Goal: Task Accomplishment & Management: Manage account settings

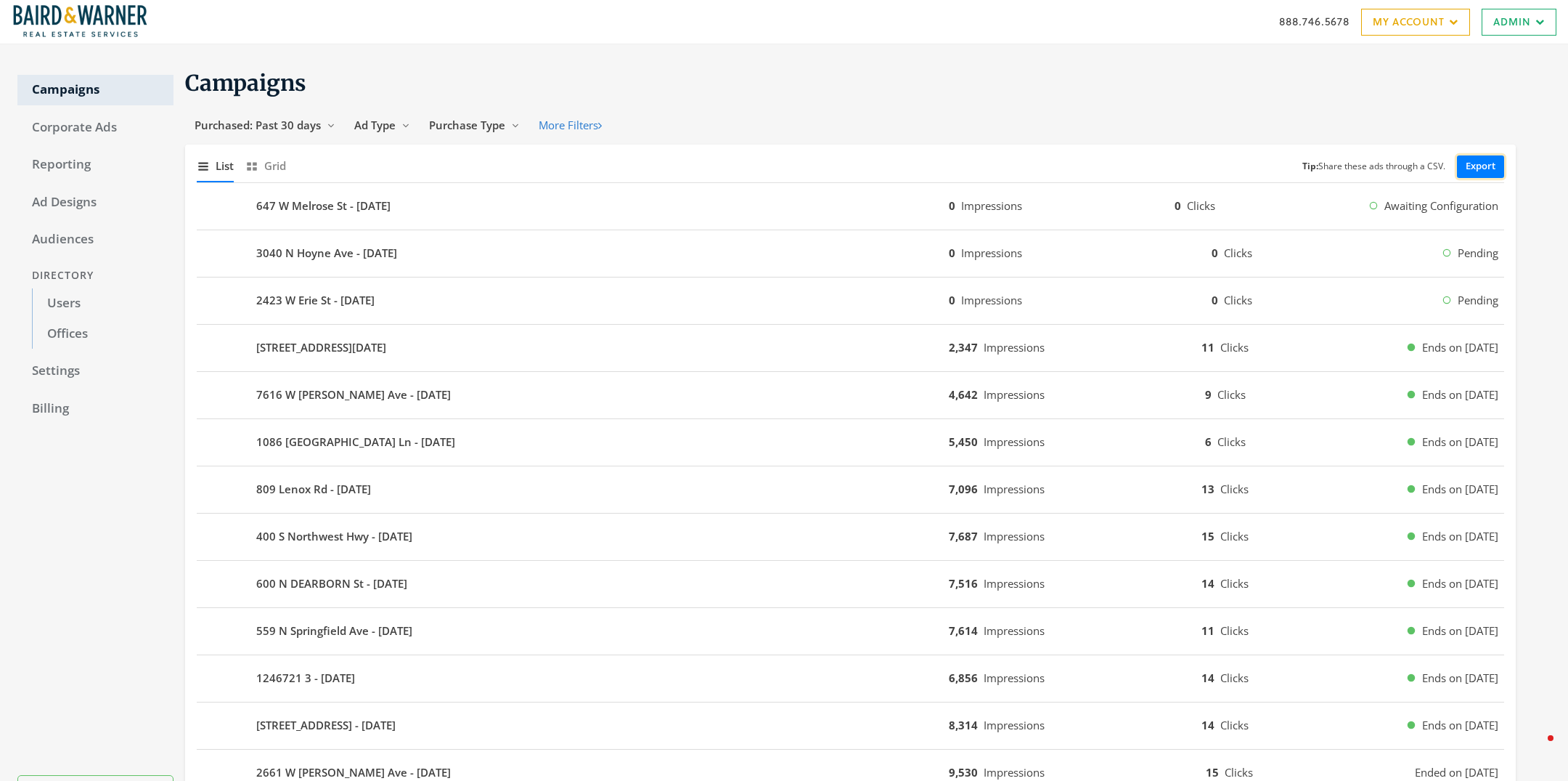
click at [950, 159] on link "Export" at bounding box center [1481, 167] width 47 height 23
click at [63, 300] on link "Users" at bounding box center [102, 304] width 141 height 30
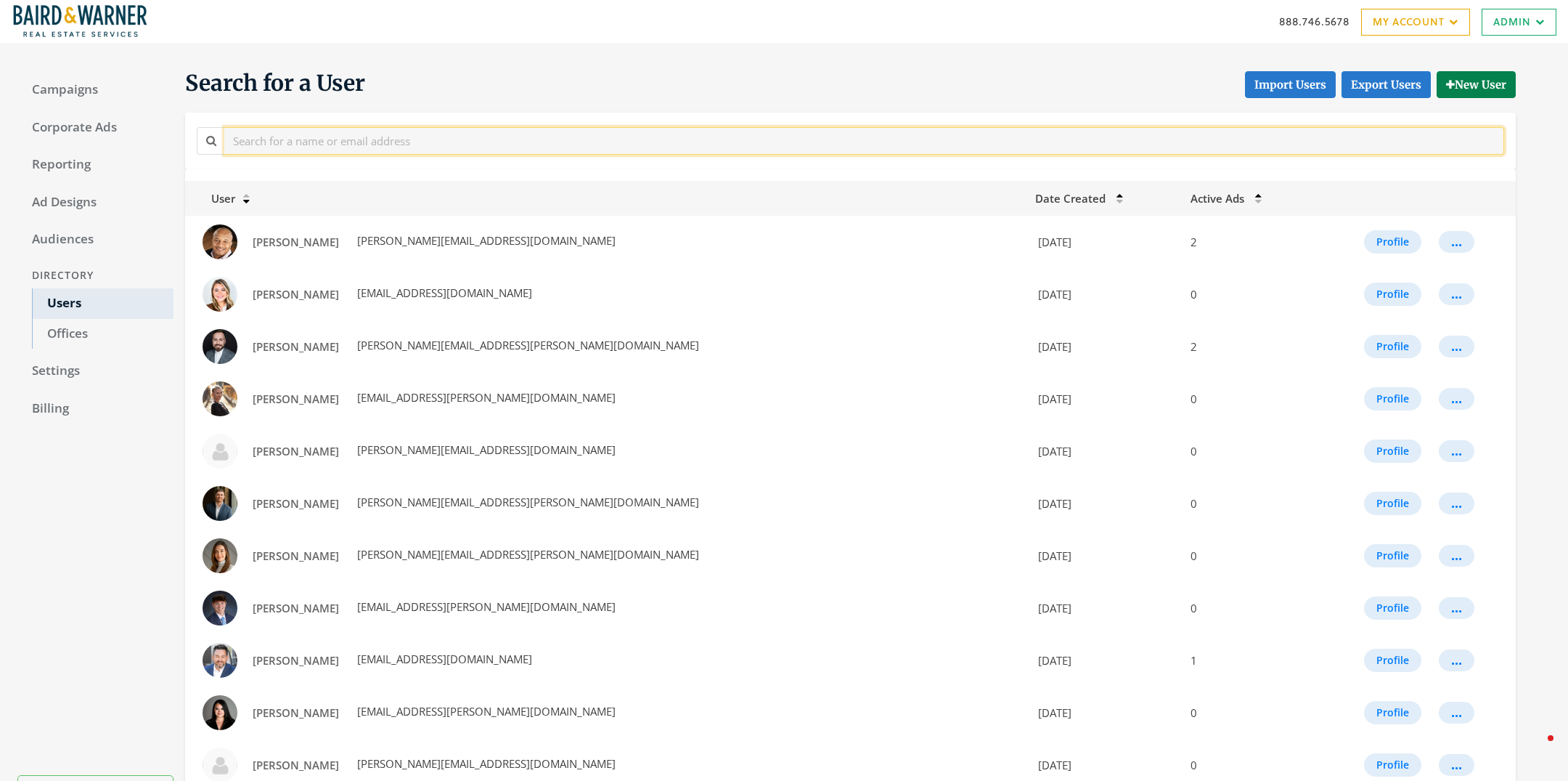
click at [414, 146] on input "text" at bounding box center [863, 140] width 1280 height 27
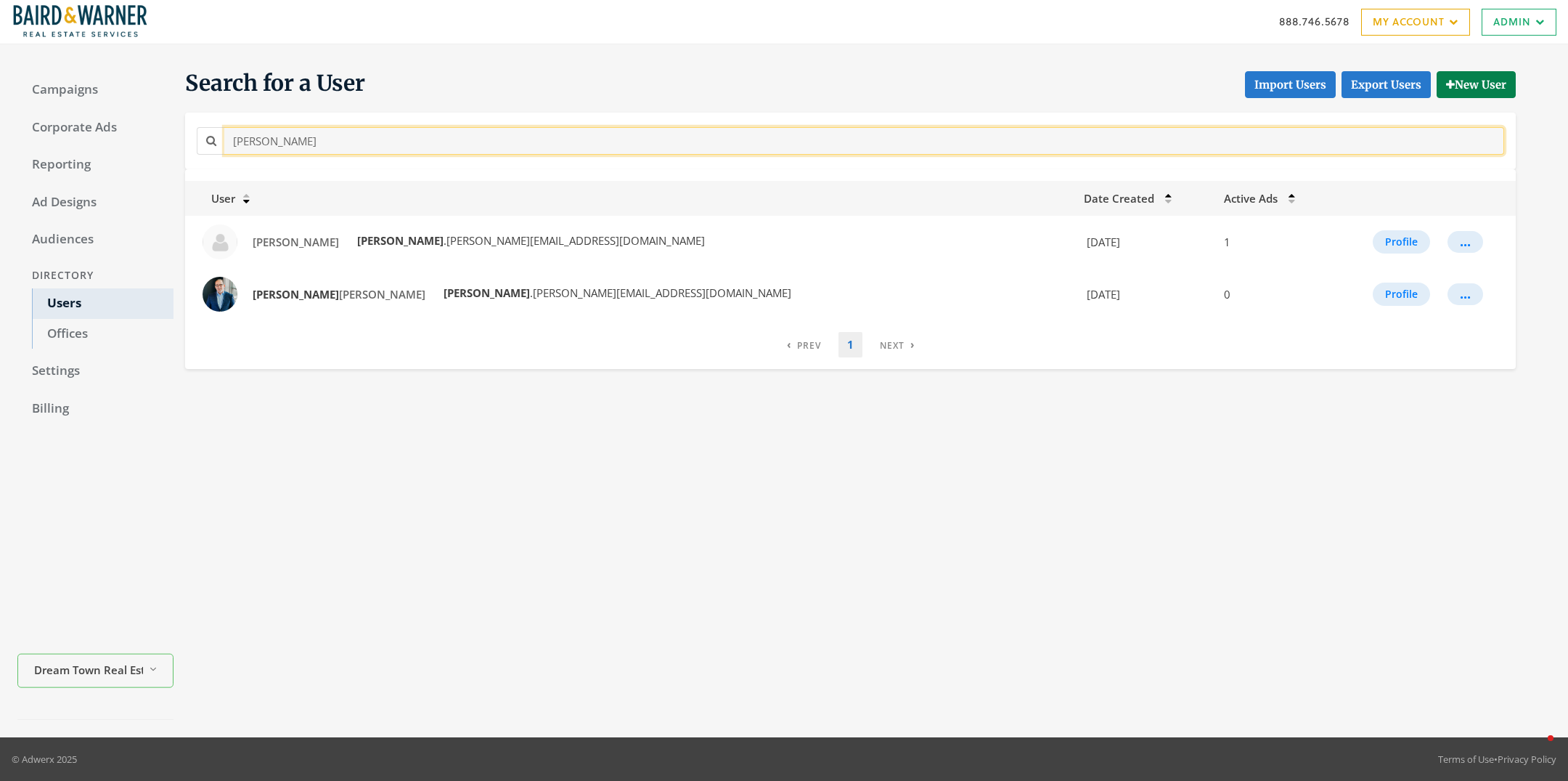
type input "[PERSON_NAME]"
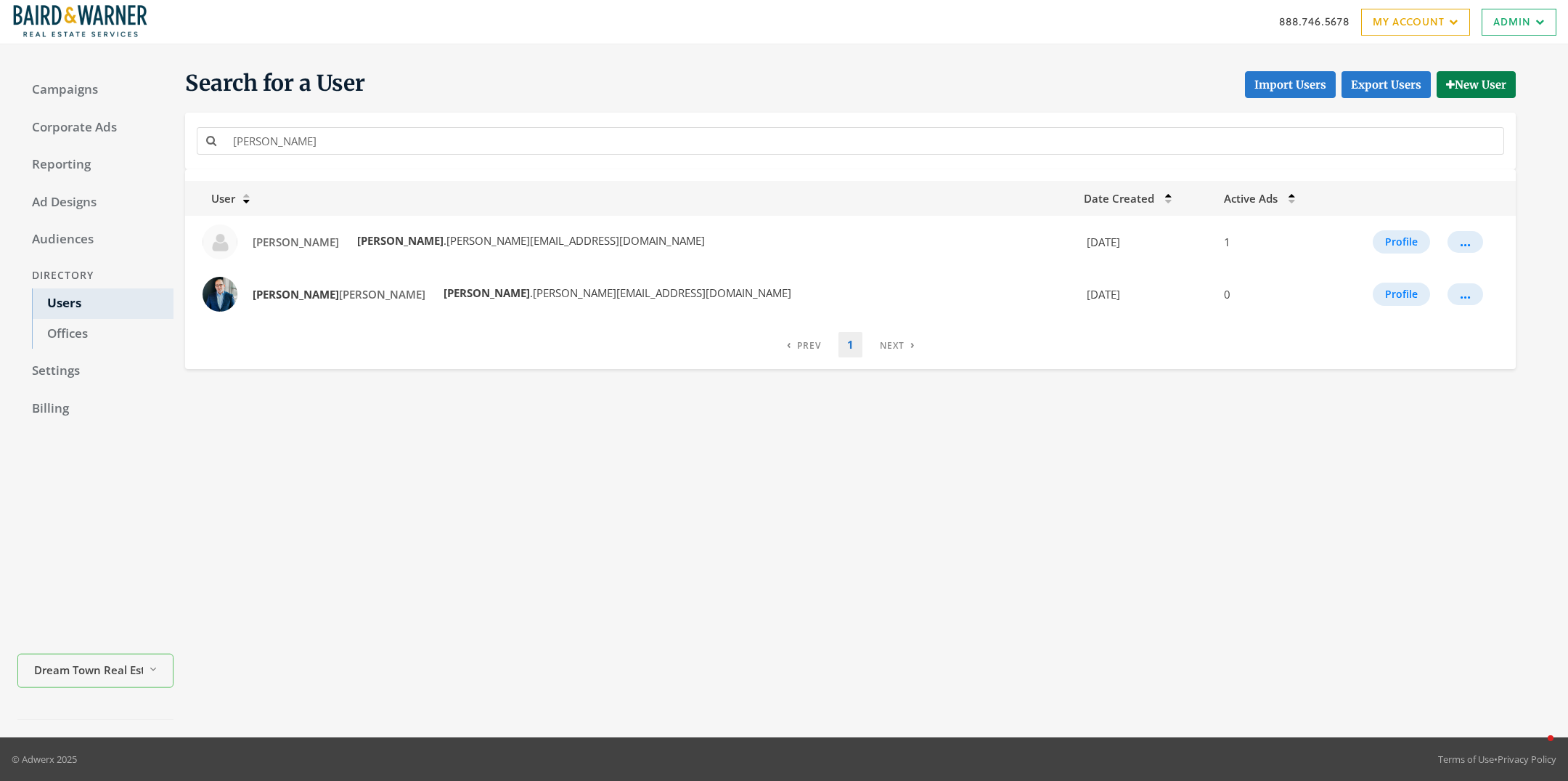
click at [490, 473] on div "Search for a User Import Users Export Users New User randy User Date Created Ac…" at bounding box center [862, 391] width 1377 height 658
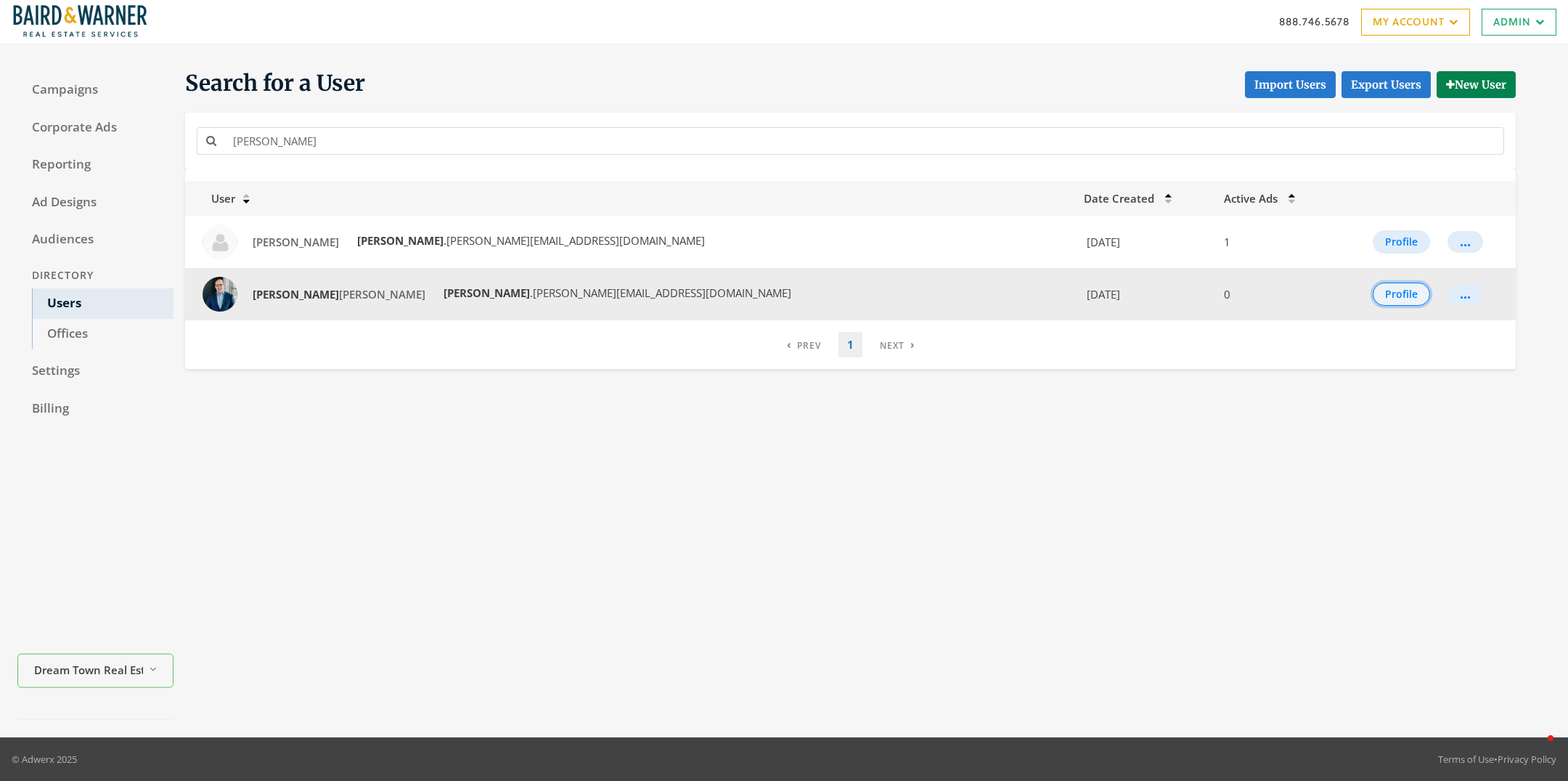
click at [950, 286] on button "Profile" at bounding box center [1401, 294] width 58 height 23
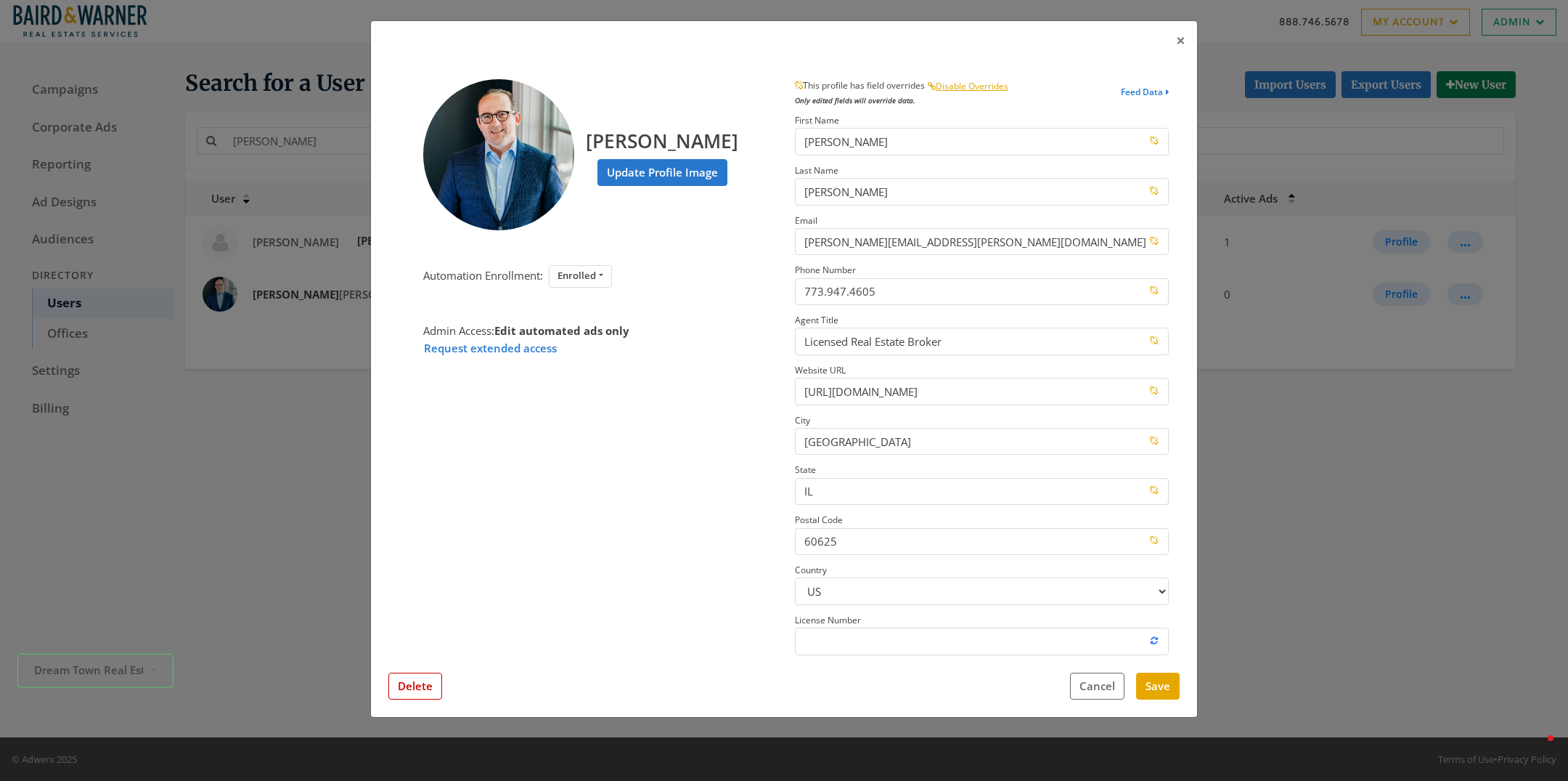
click at [950, 473] on div "× Randy Romano Update Profile Image Automation Enrollment: Enrolled Enrolled No…" at bounding box center [784, 390] width 1568 height 781
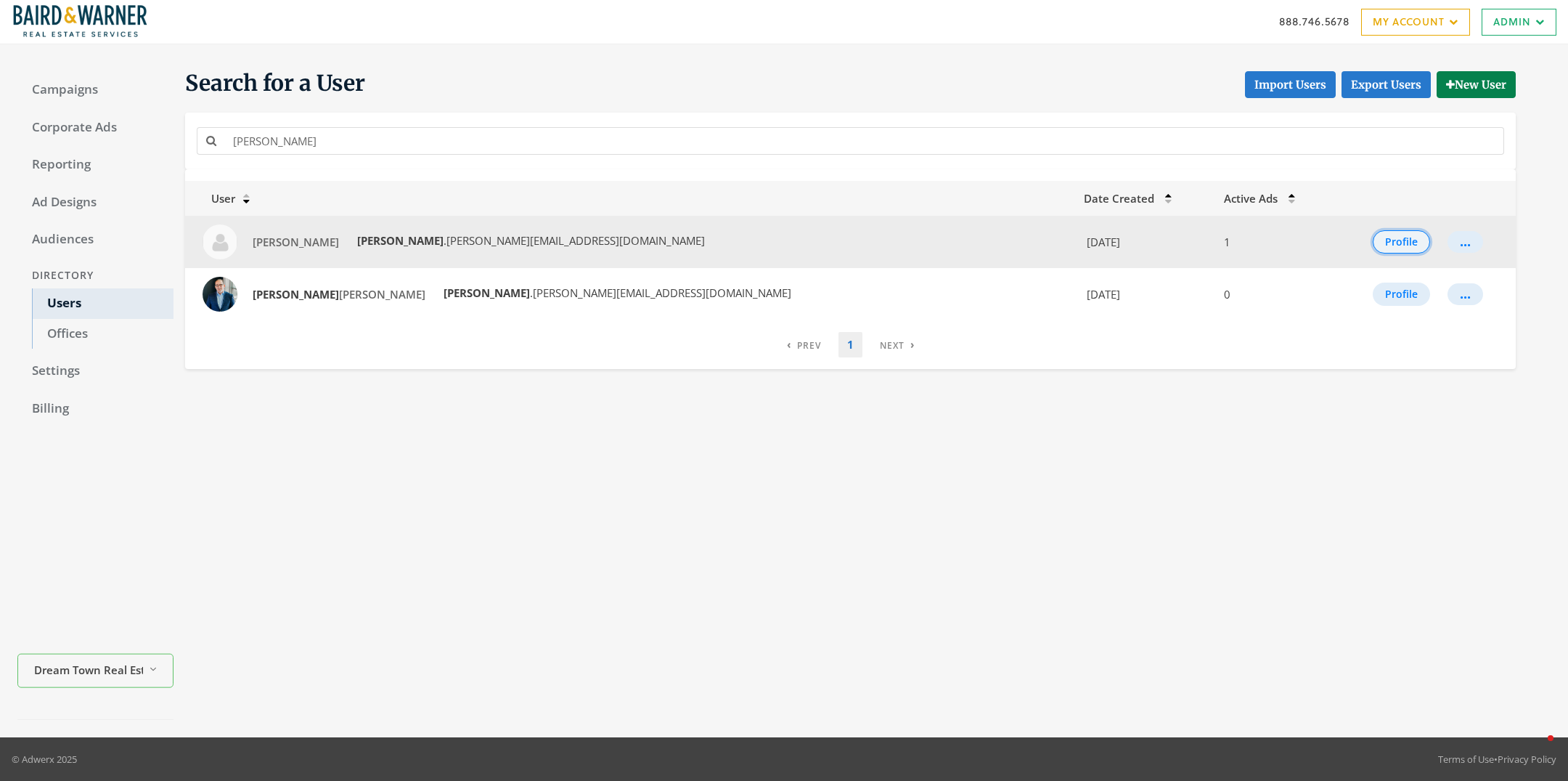
click at [950, 244] on button "Profile" at bounding box center [1401, 241] width 58 height 23
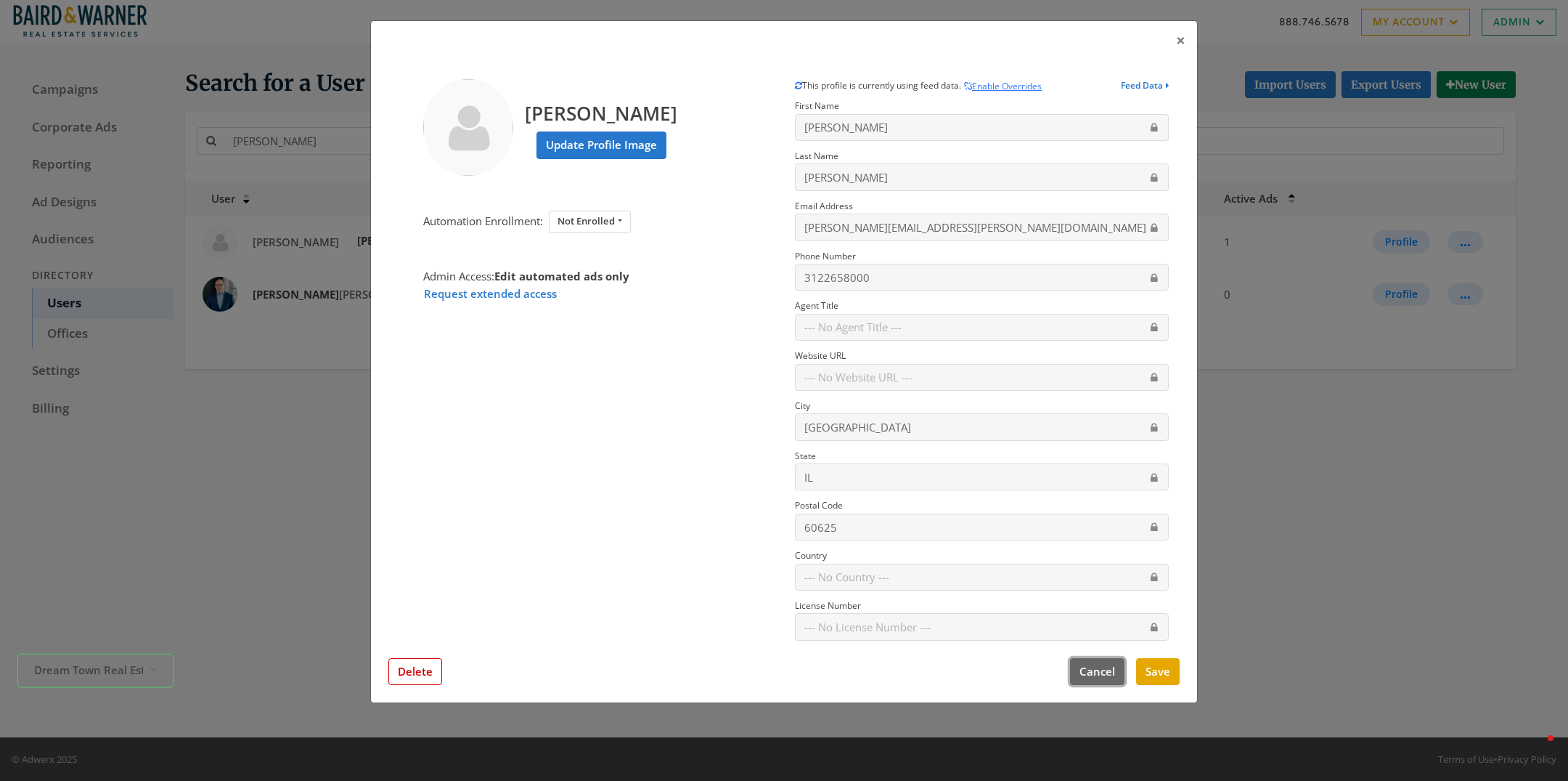
click at [950, 473] on button "Cancel" at bounding box center [1097, 672] width 54 height 27
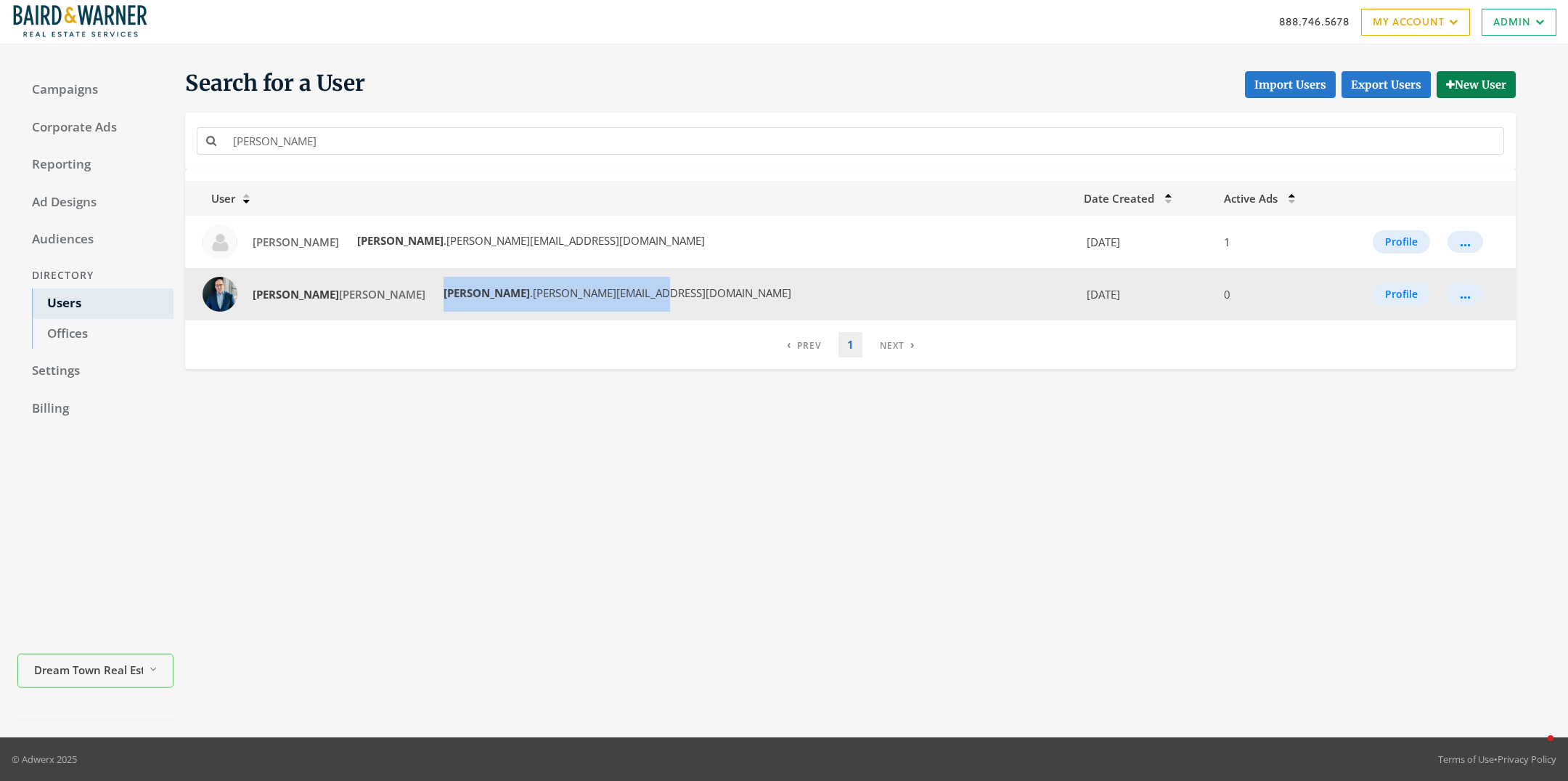
drag, startPoint x: 535, startPoint y: 296, endPoint x: 351, endPoint y: 297, distance: 184.0
click at [351, 297] on td "Randy Romano Randy .Romano@bairdwarner.com" at bounding box center [630, 294] width 890 height 52
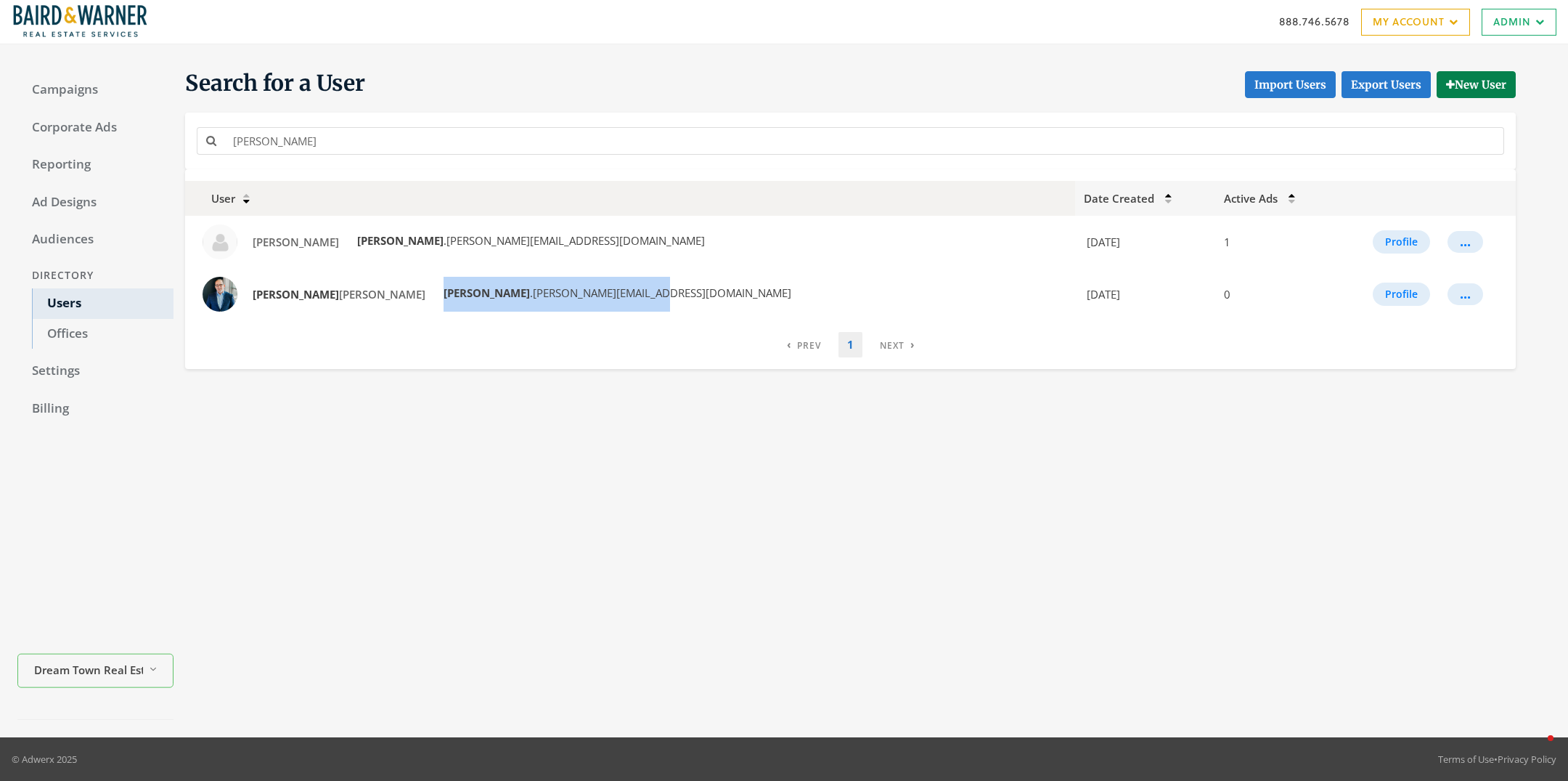
copy span "Randy .Romano@bairdwarner.com"
click at [887, 473] on div "Search for a User Import Users Export Users New User randy User Date Created Ac…" at bounding box center [862, 391] width 1377 height 658
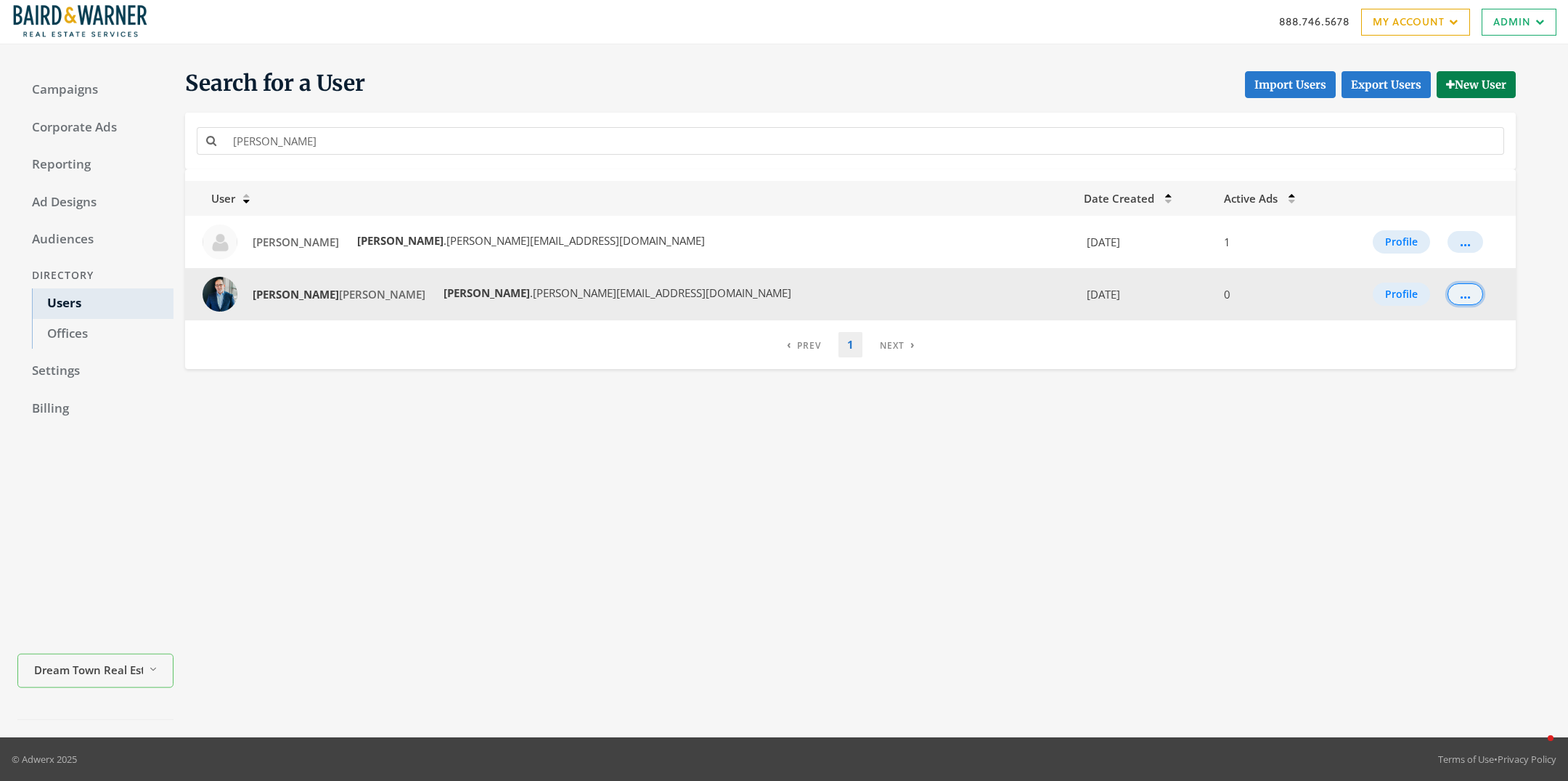
click at [950, 295] on div "..." at bounding box center [1465, 294] width 11 height 2
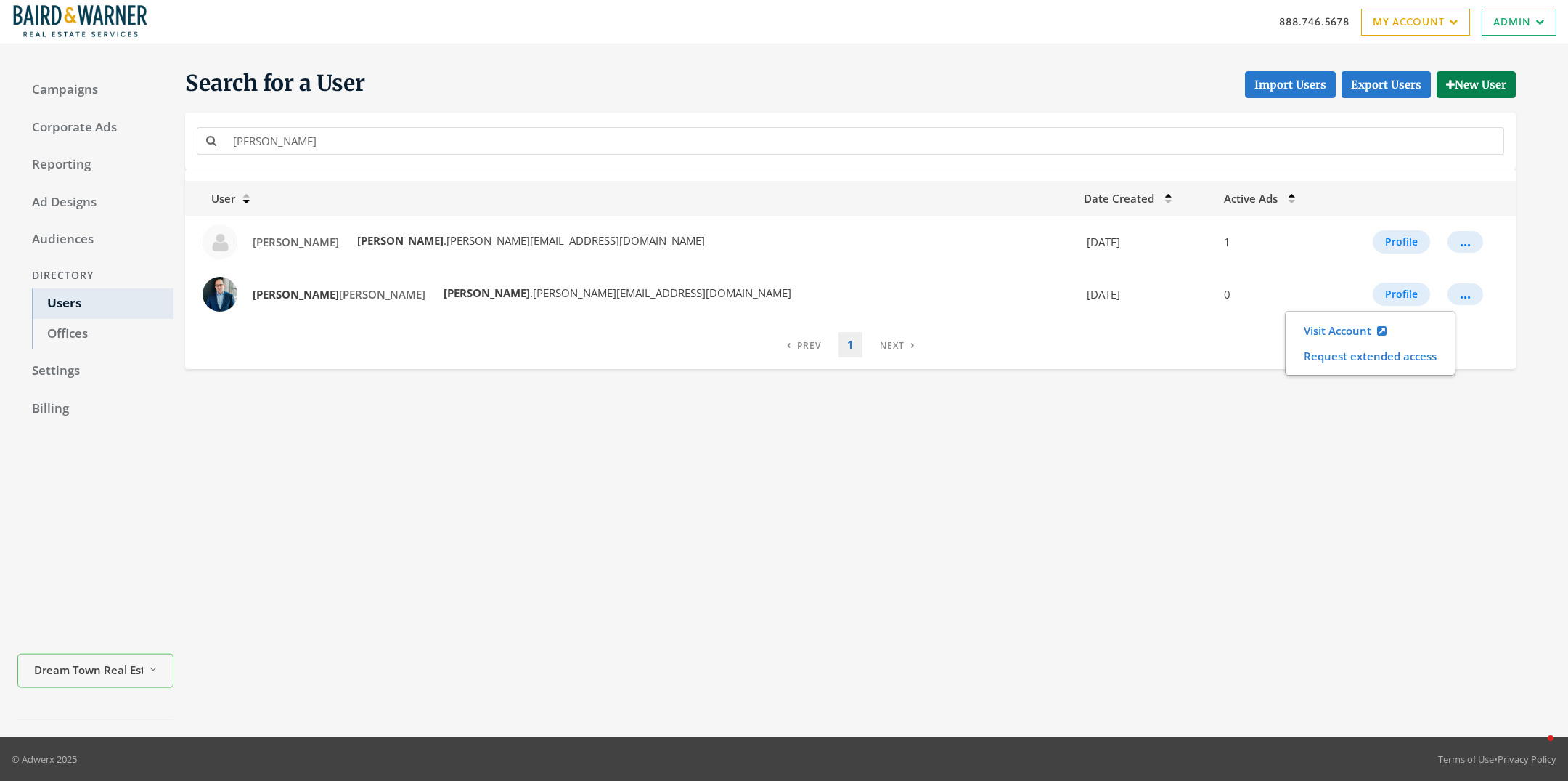
click at [950, 473] on div "Search for a User Import Users Export Users New User randy User Date Created Ac…" at bounding box center [862, 391] width 1377 height 658
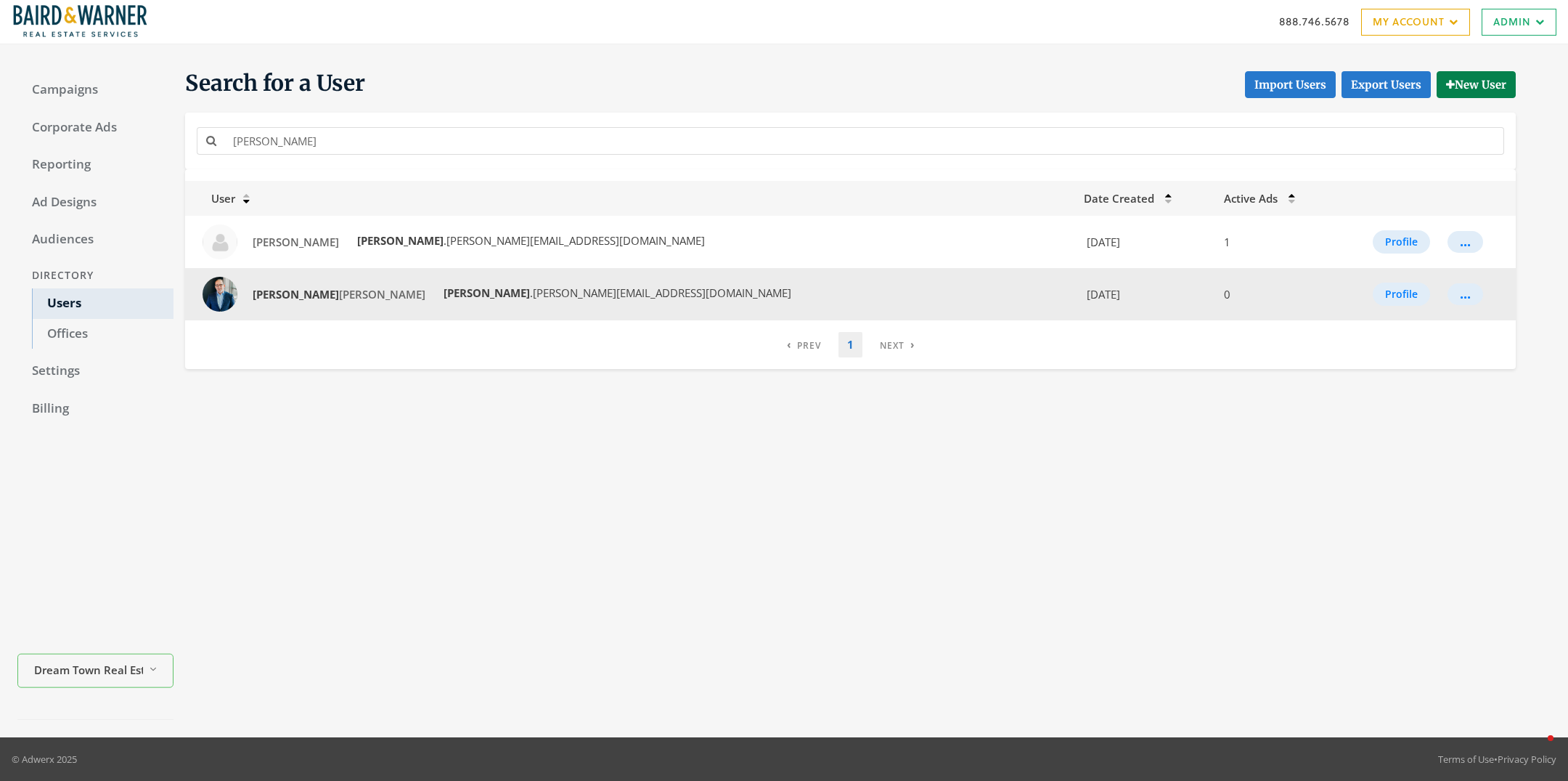
click at [950, 305] on td "..." at bounding box center [1477, 294] width 77 height 52
click at [950, 294] on td "..." at bounding box center [1477, 294] width 77 height 52
click at [950, 294] on div "..." at bounding box center [1465, 294] width 11 height 2
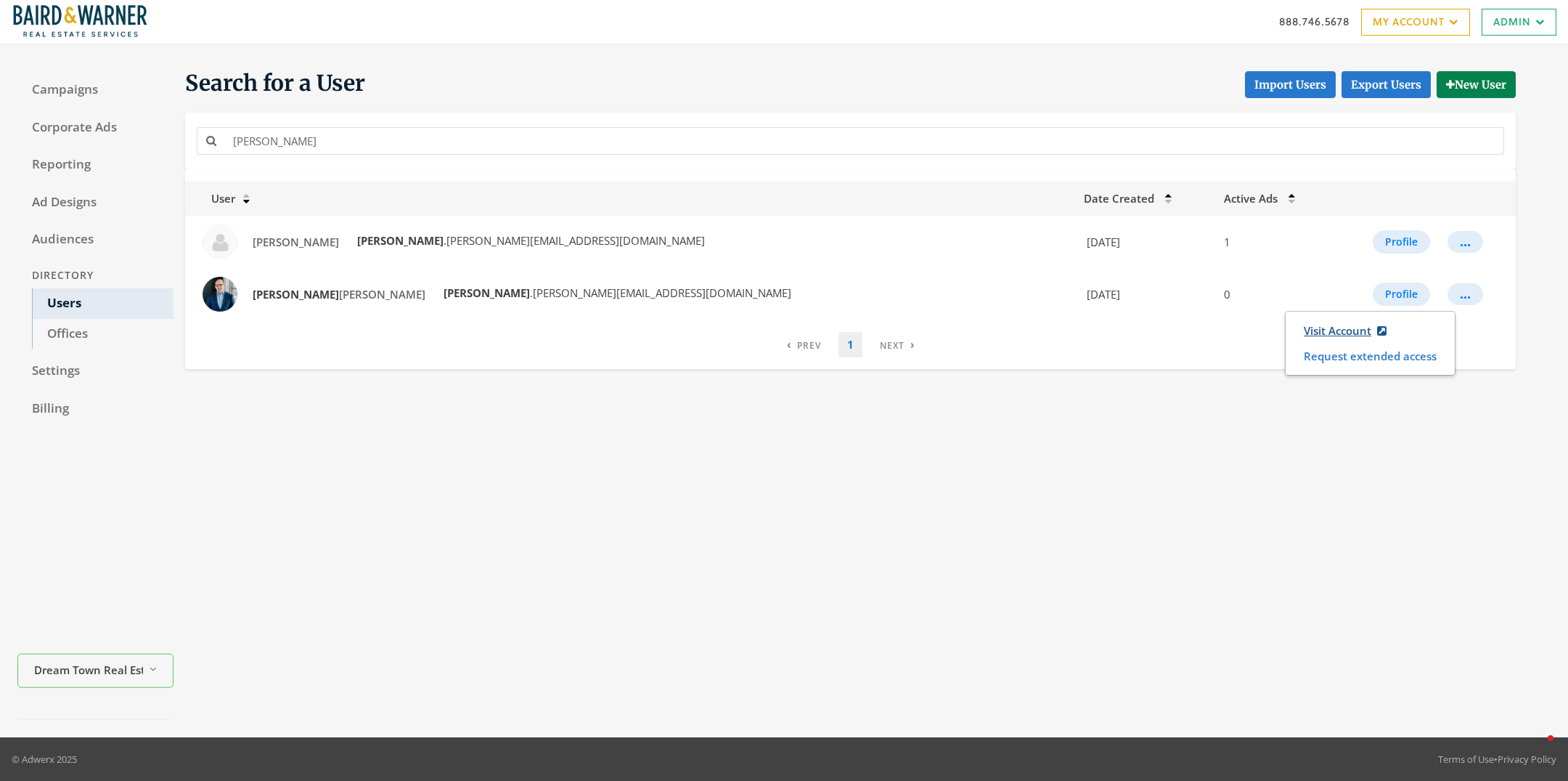
click at [950, 333] on link "Visit Account" at bounding box center [1346, 331] width 101 height 27
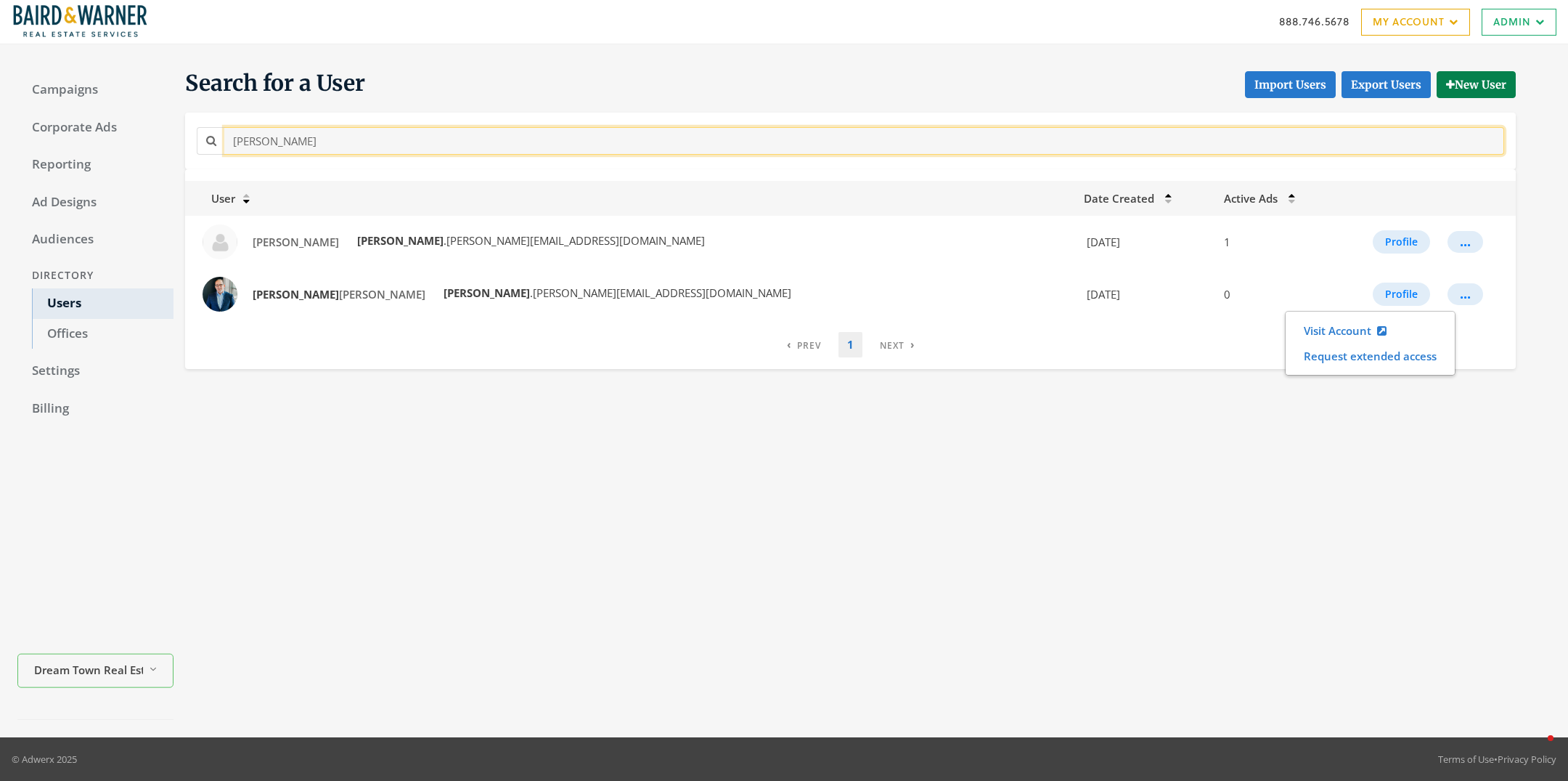
click at [334, 135] on input "[PERSON_NAME]" at bounding box center [863, 140] width 1280 height 27
type input "[PERSON_NAME]"
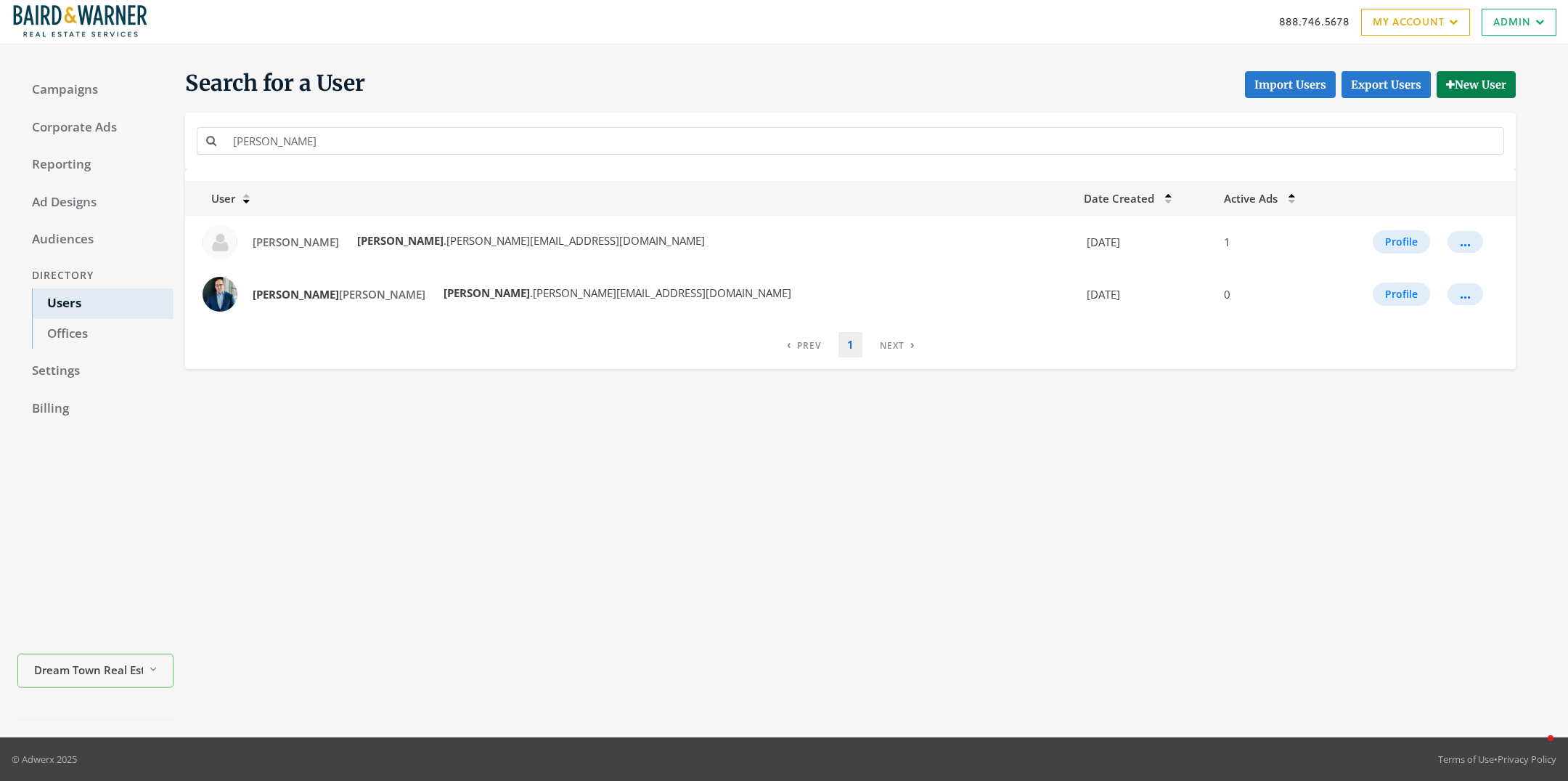
click at [950, 473] on div "Search for a User Import Users Export Users New User randy User Date Created Ac…" at bounding box center [862, 391] width 1377 height 658
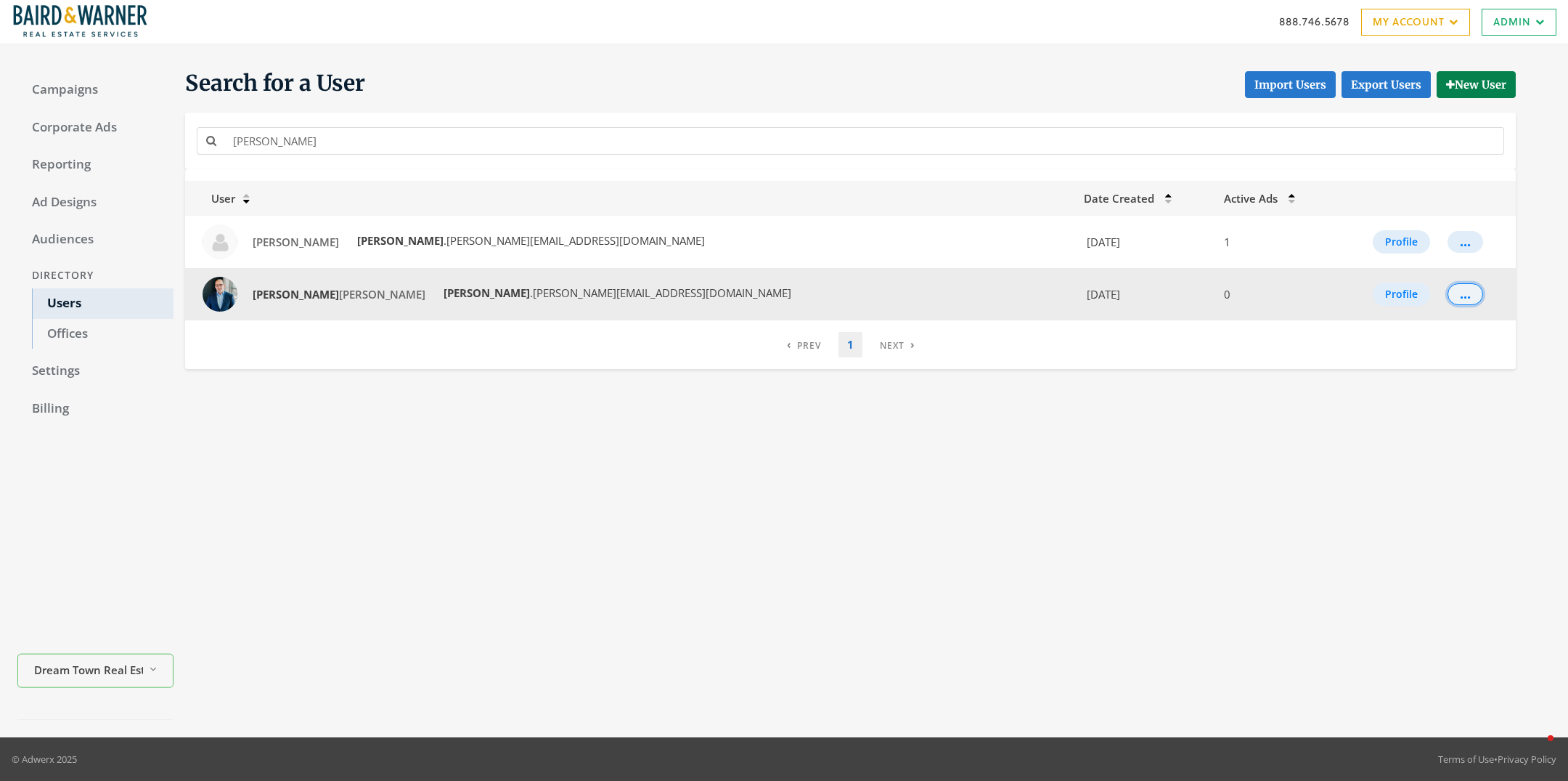
click at [950, 294] on div "..." at bounding box center [1465, 294] width 11 height 2
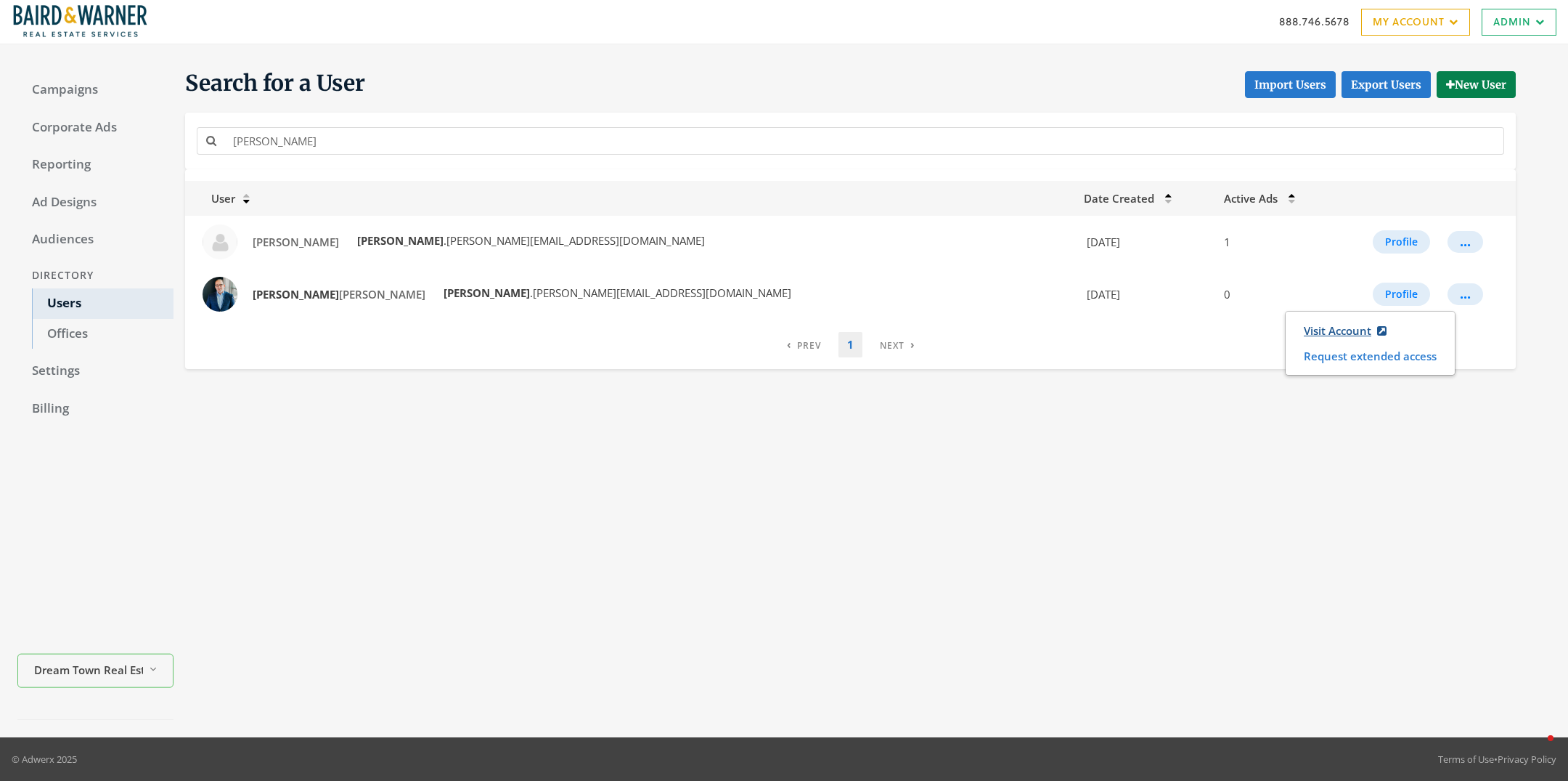
click at [950, 331] on link "Visit Account" at bounding box center [1346, 331] width 101 height 27
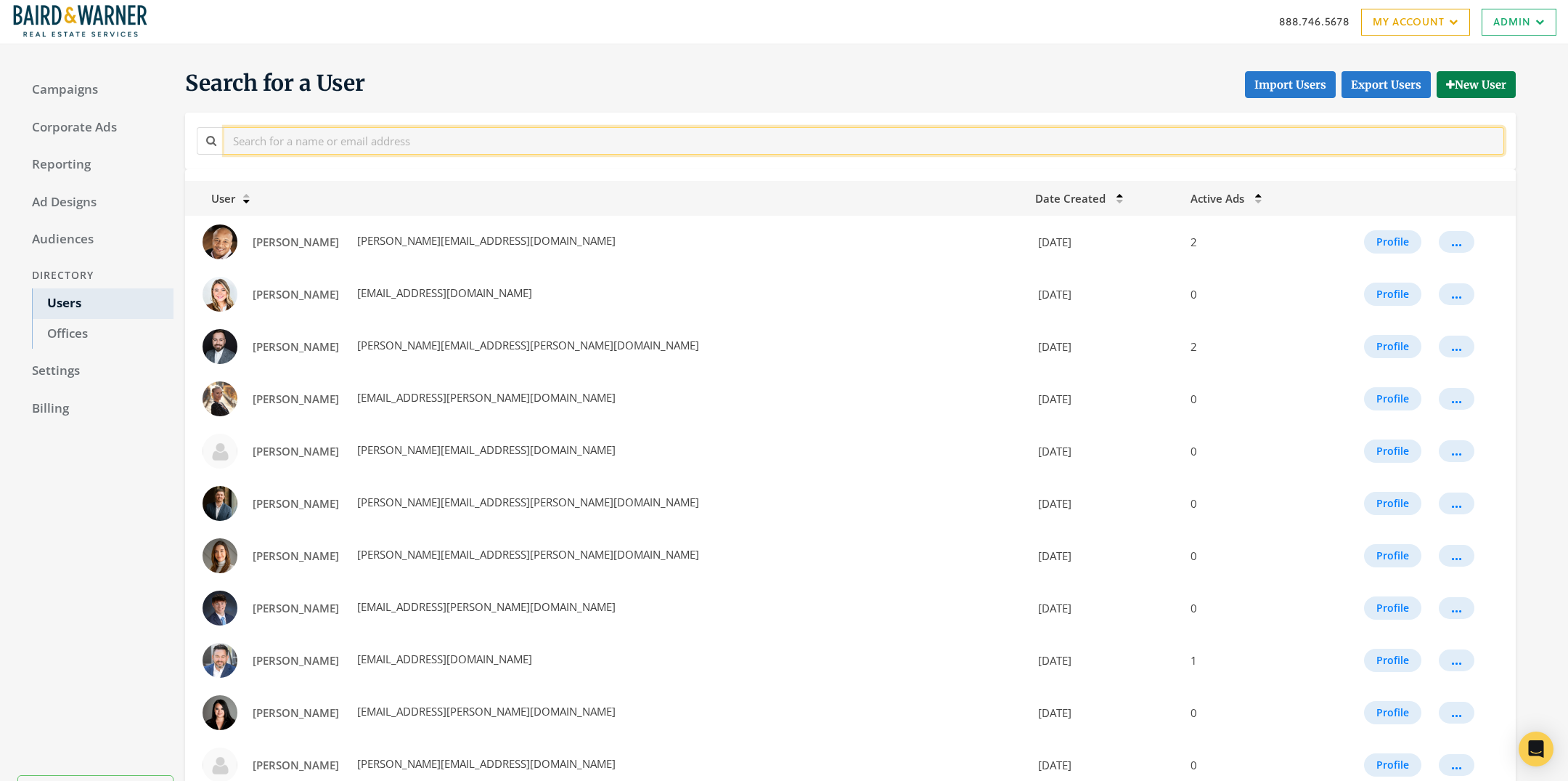
click at [395, 140] on input "text" at bounding box center [863, 140] width 1280 height 27
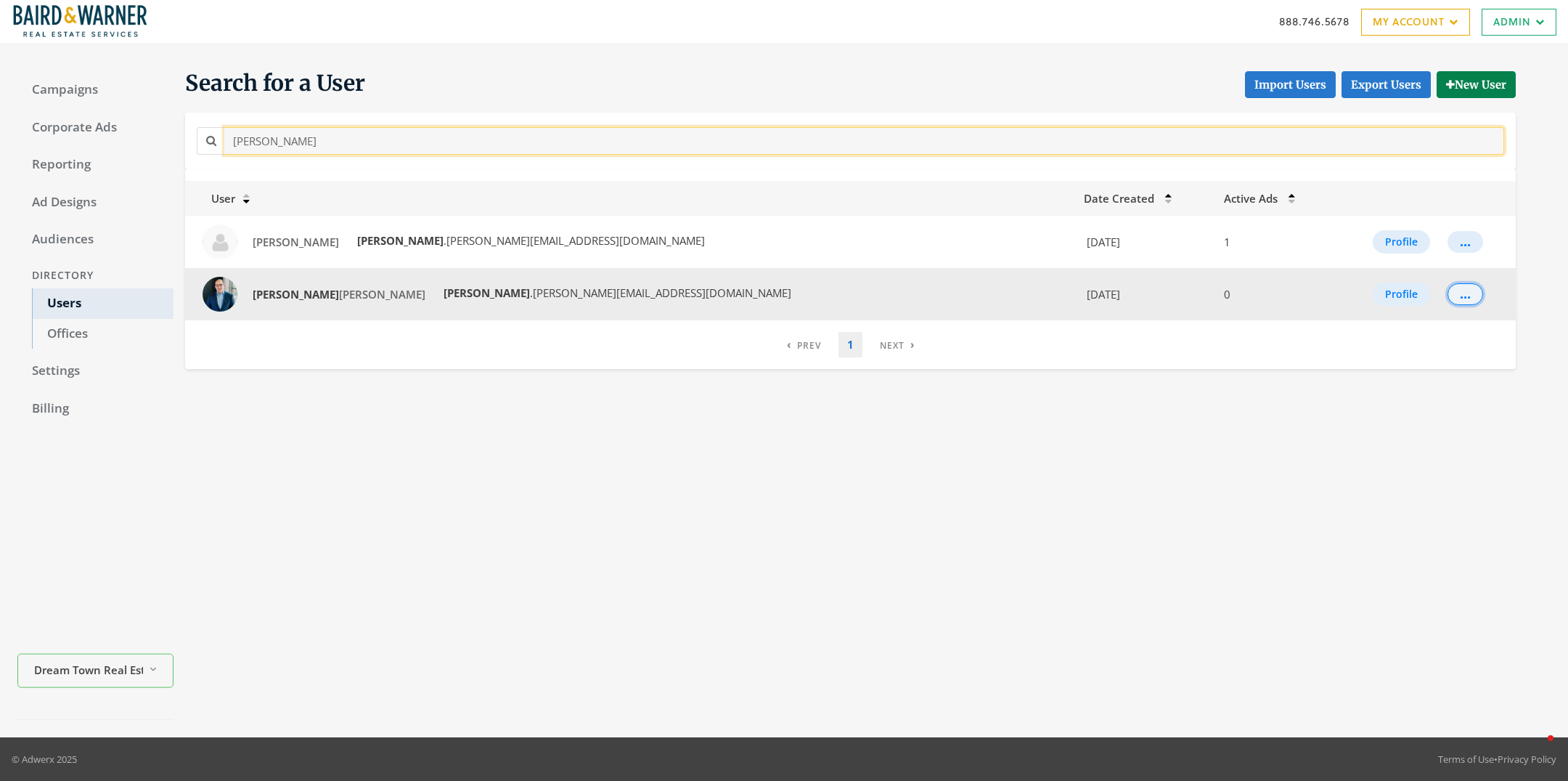
type input "[PERSON_NAME]"
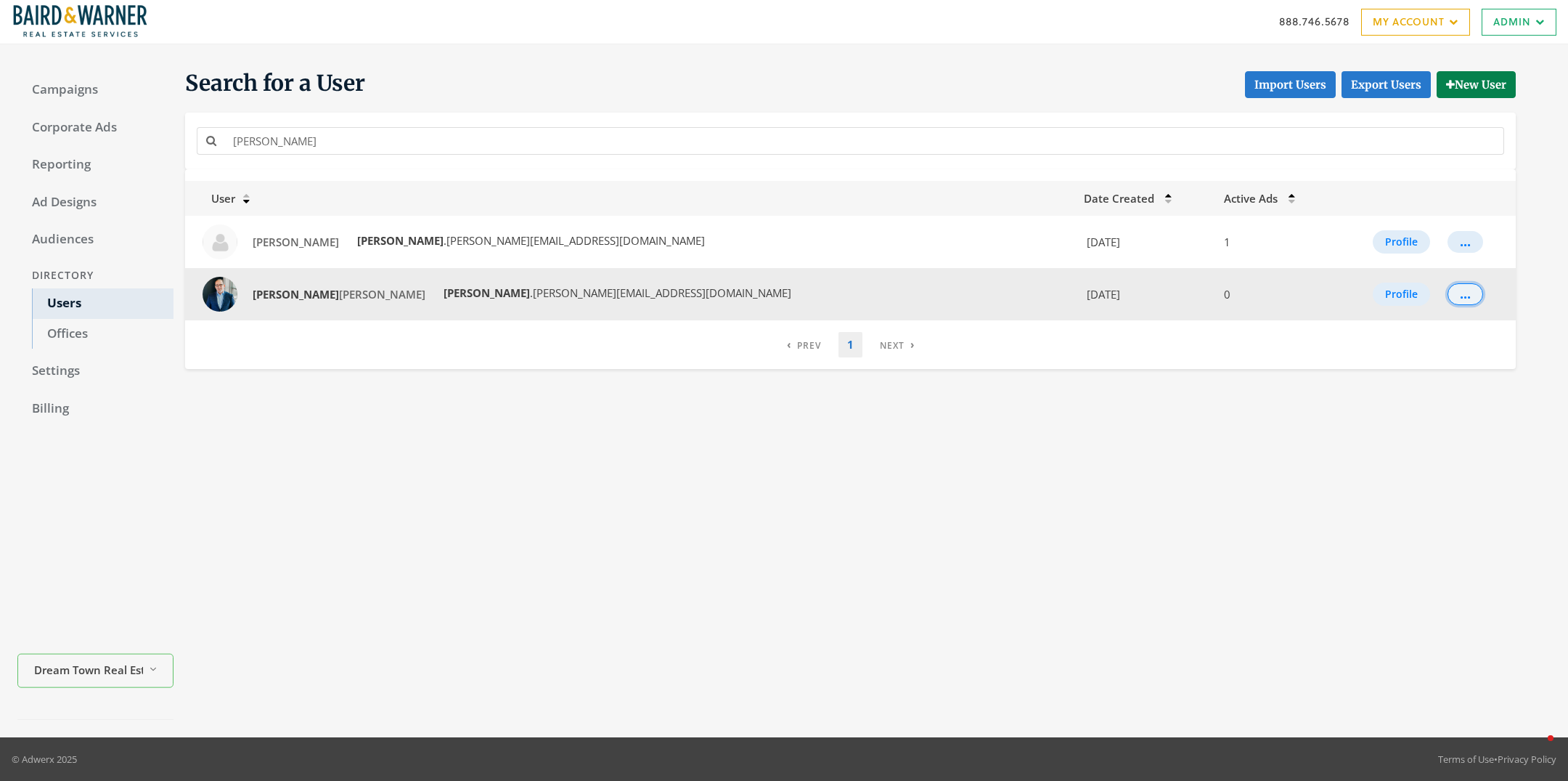
click at [1460, 295] on div "..." at bounding box center [1465, 294] width 11 height 2
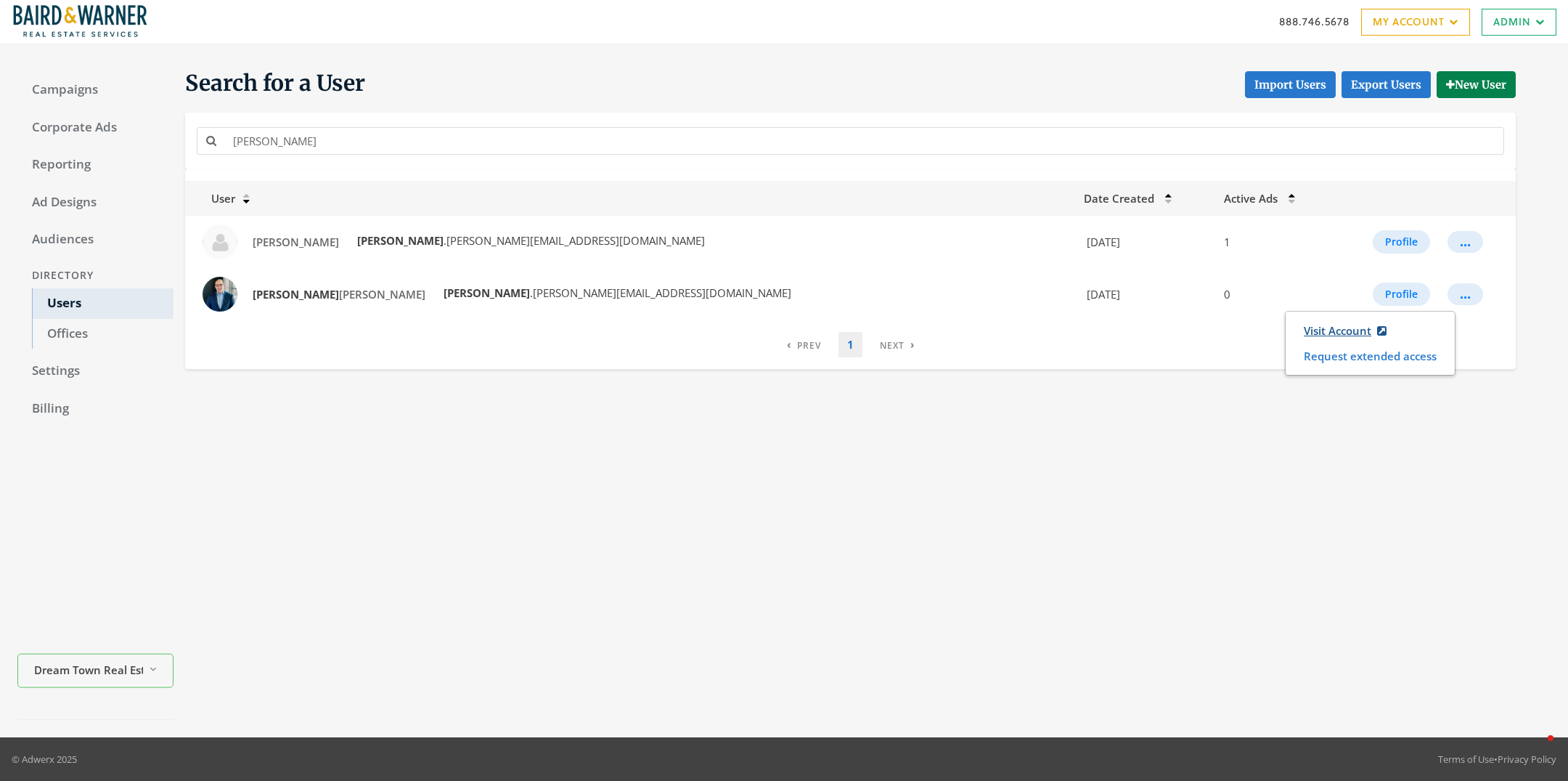
click at [1366, 331] on link "Visit Account" at bounding box center [1346, 331] width 101 height 27
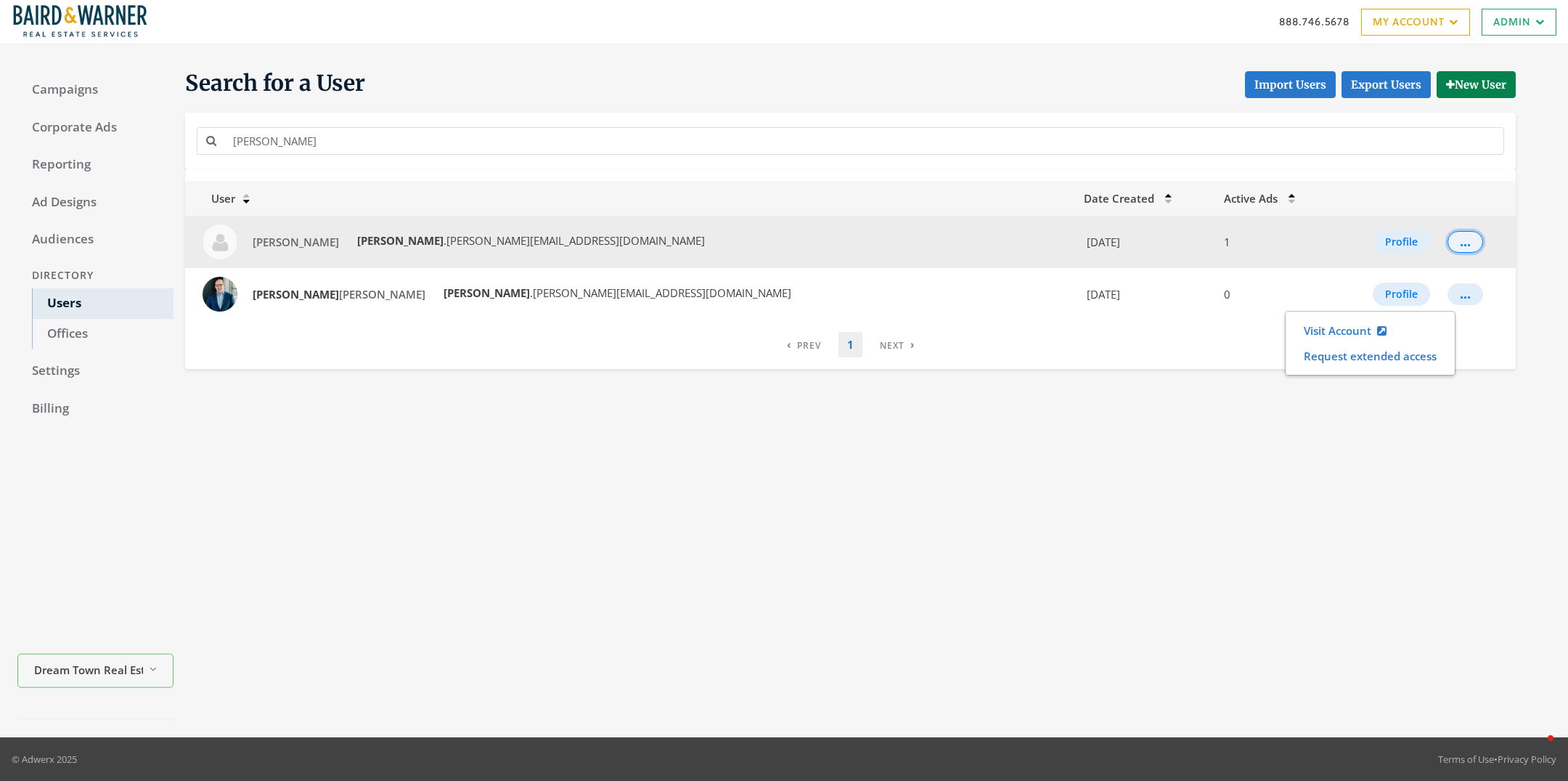
click at [1460, 243] on div "..." at bounding box center [1465, 242] width 11 height 2
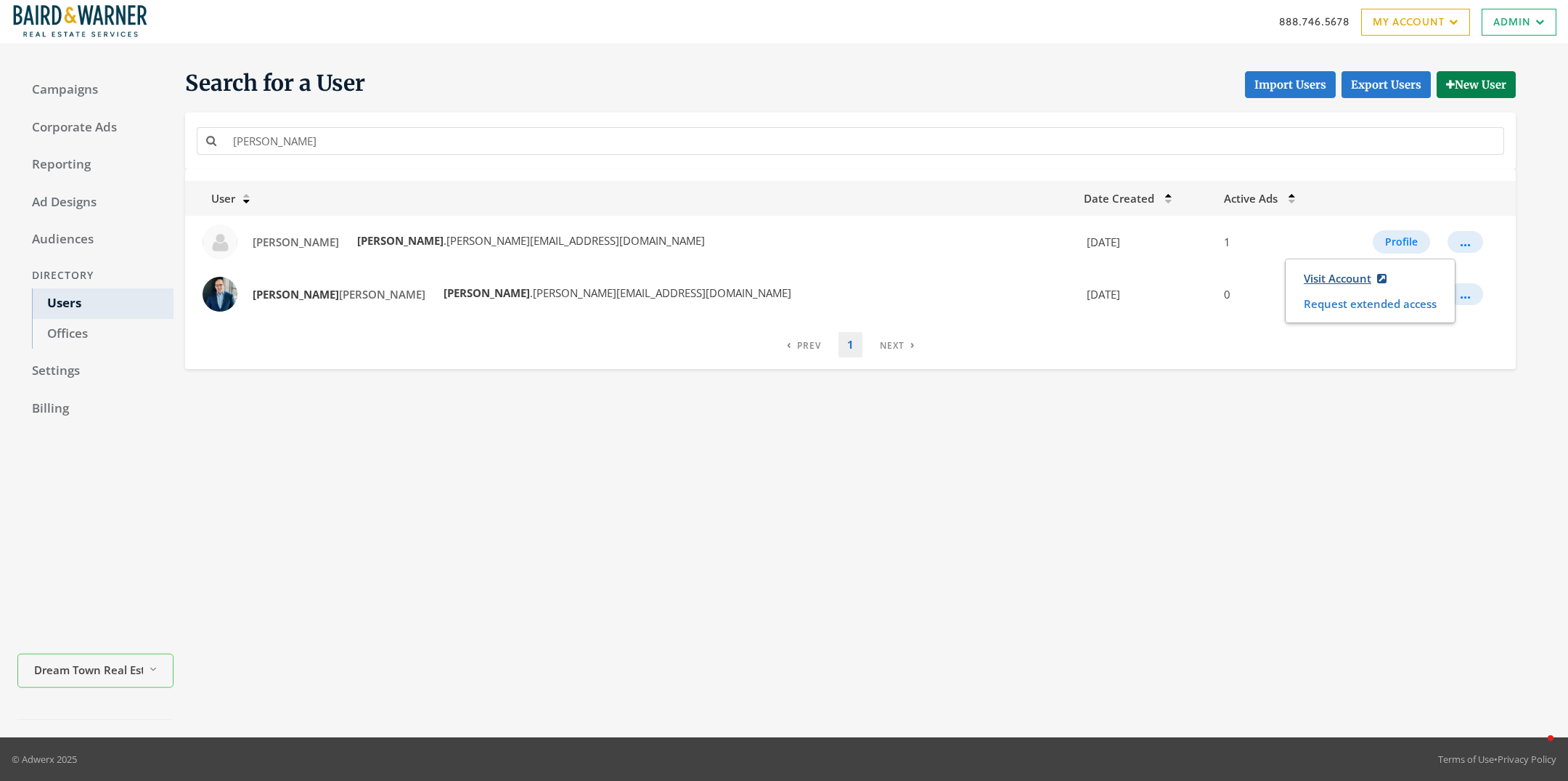
click at [1356, 277] on link "Visit Account" at bounding box center [1346, 278] width 101 height 27
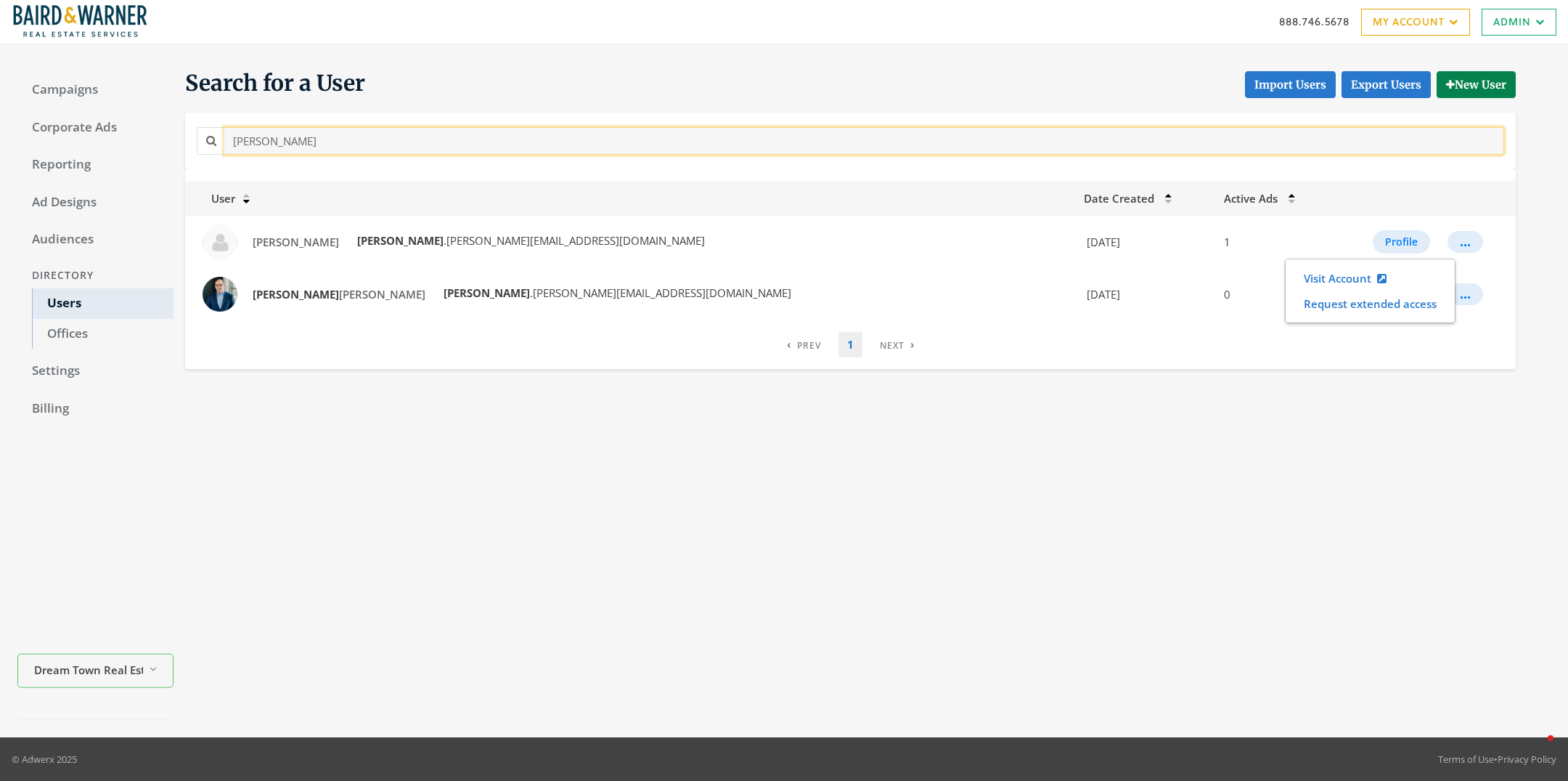
click at [334, 146] on input "[PERSON_NAME]" at bounding box center [863, 140] width 1280 height 27
paste input "[PERSON_NAME]"
type input "[PERSON_NAME]"
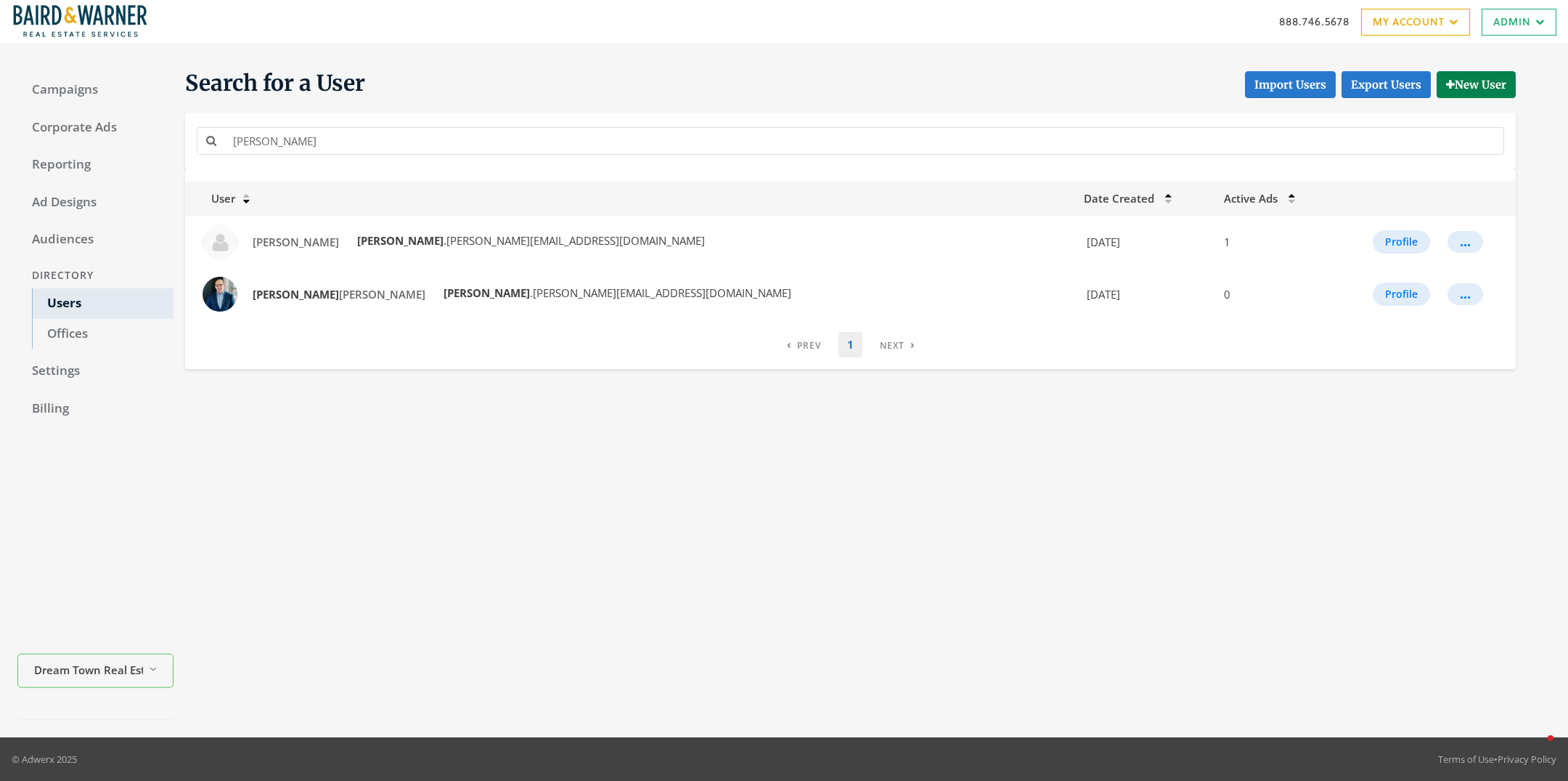
click at [567, 485] on div "Search for a User Import Users Export Users New User randy User Date Created Ac…" at bounding box center [862, 391] width 1377 height 658
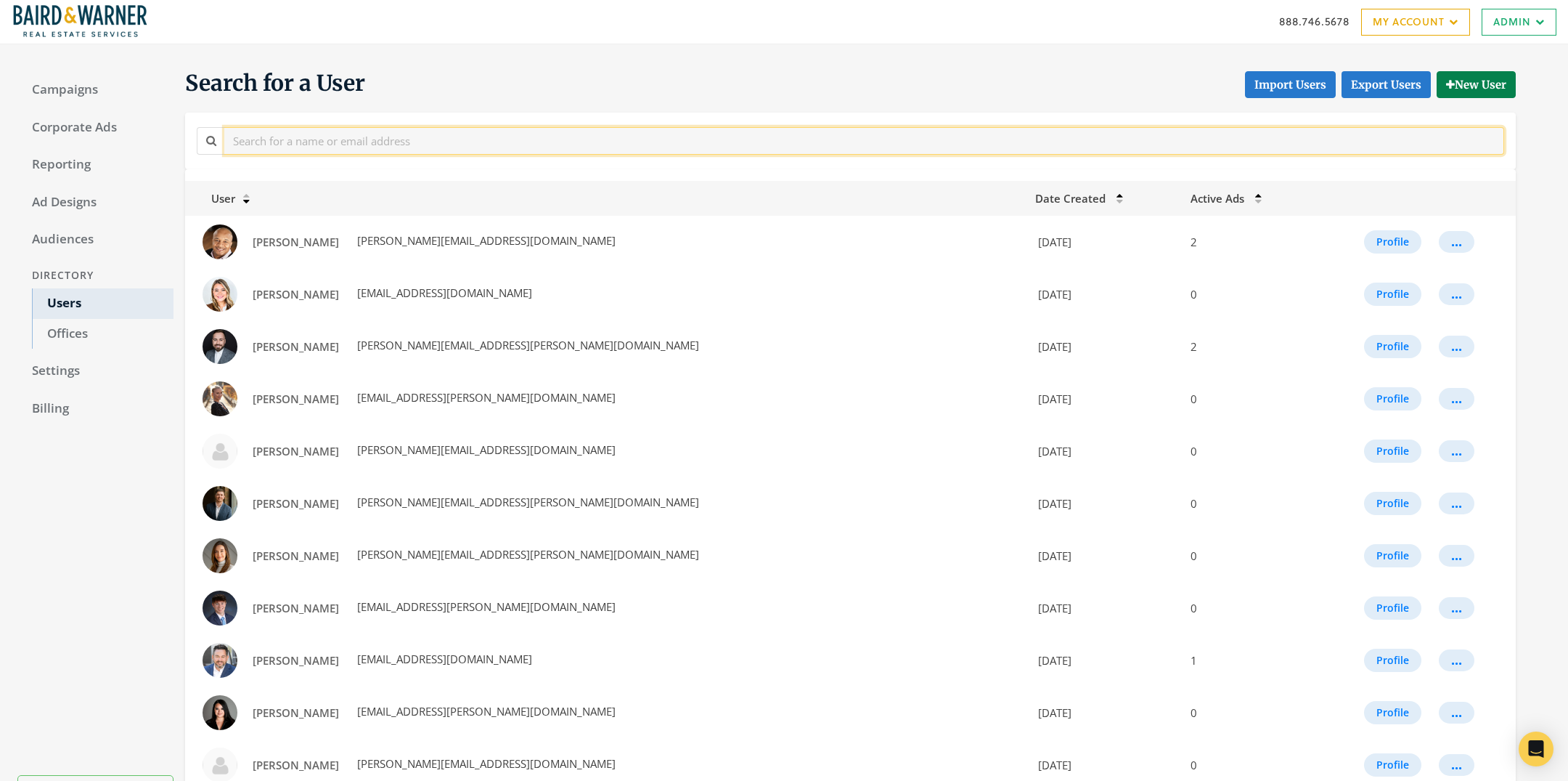
click at [387, 141] on input "text" at bounding box center [863, 140] width 1280 height 27
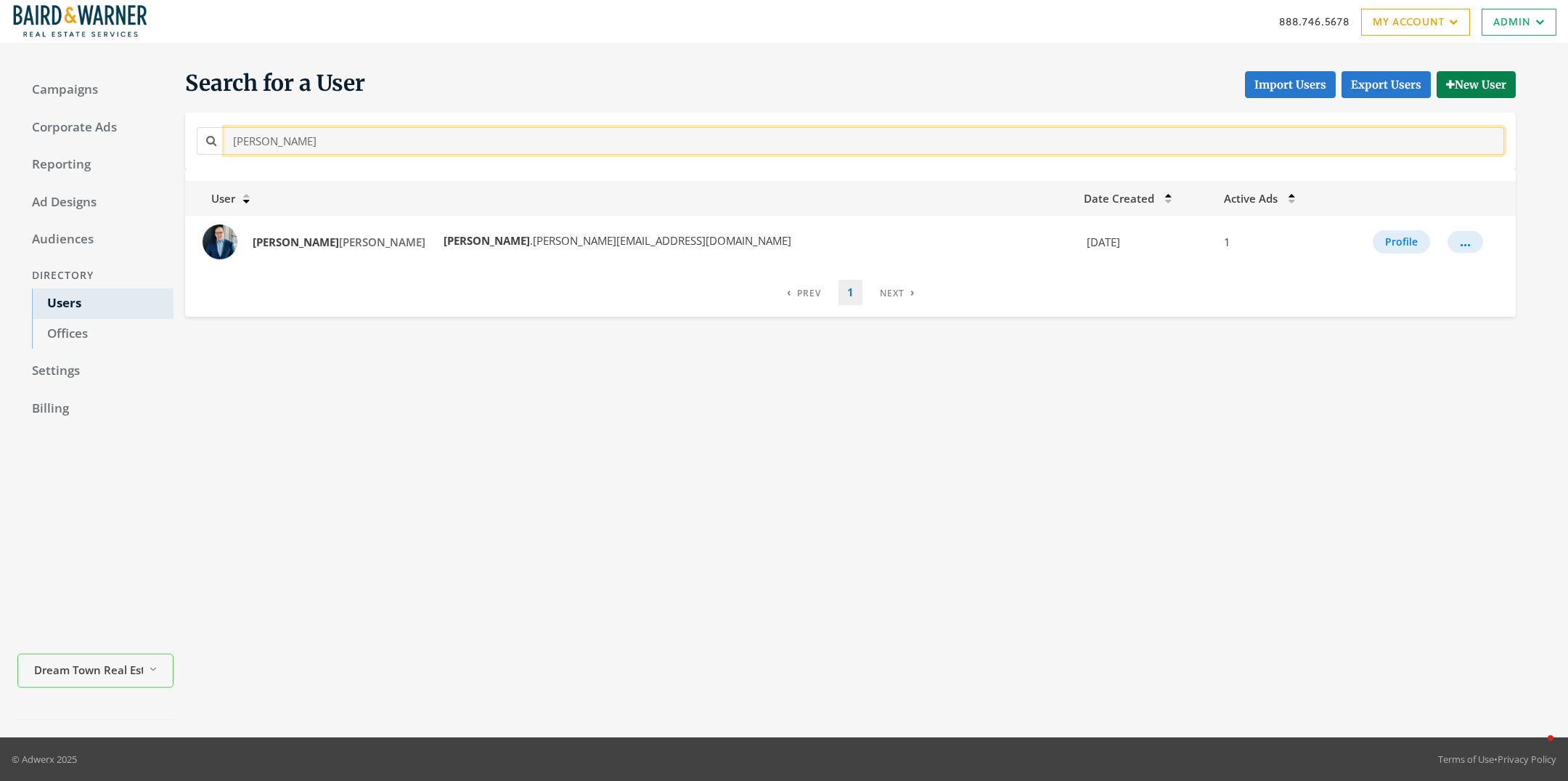
type input "[PERSON_NAME]"
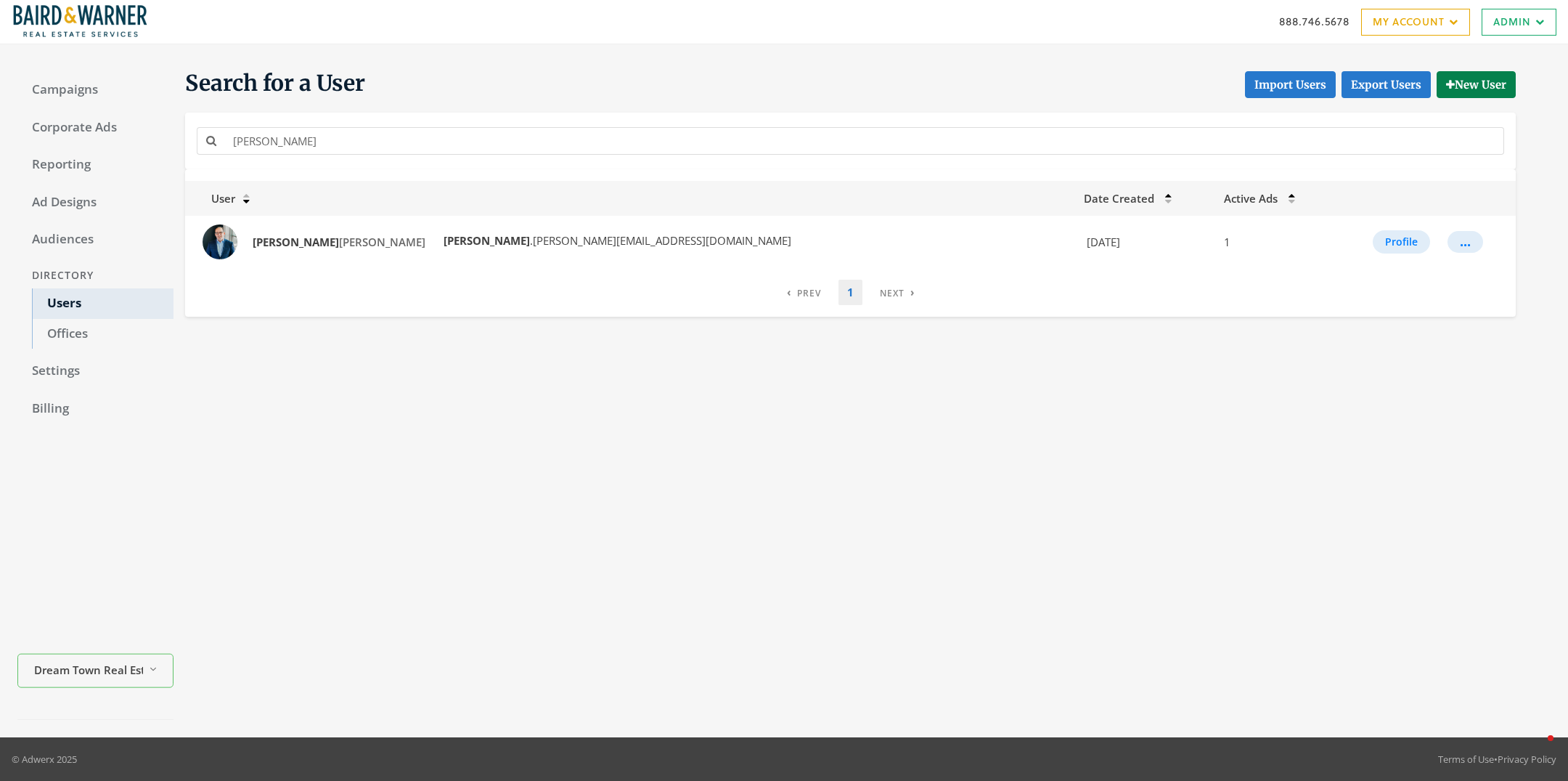
click at [569, 448] on div "Search for a User Import Users Export Users New User [PERSON_NAME] User Date Cr…" at bounding box center [862, 391] width 1377 height 658
click at [561, 482] on div "Search for a User Import Users Export Users New User [PERSON_NAME] User Date Cr…" at bounding box center [862, 391] width 1377 height 658
click at [507, 470] on div "Search for a User Import Users Export Users New User [PERSON_NAME] User Date Cr…" at bounding box center [862, 391] width 1377 height 658
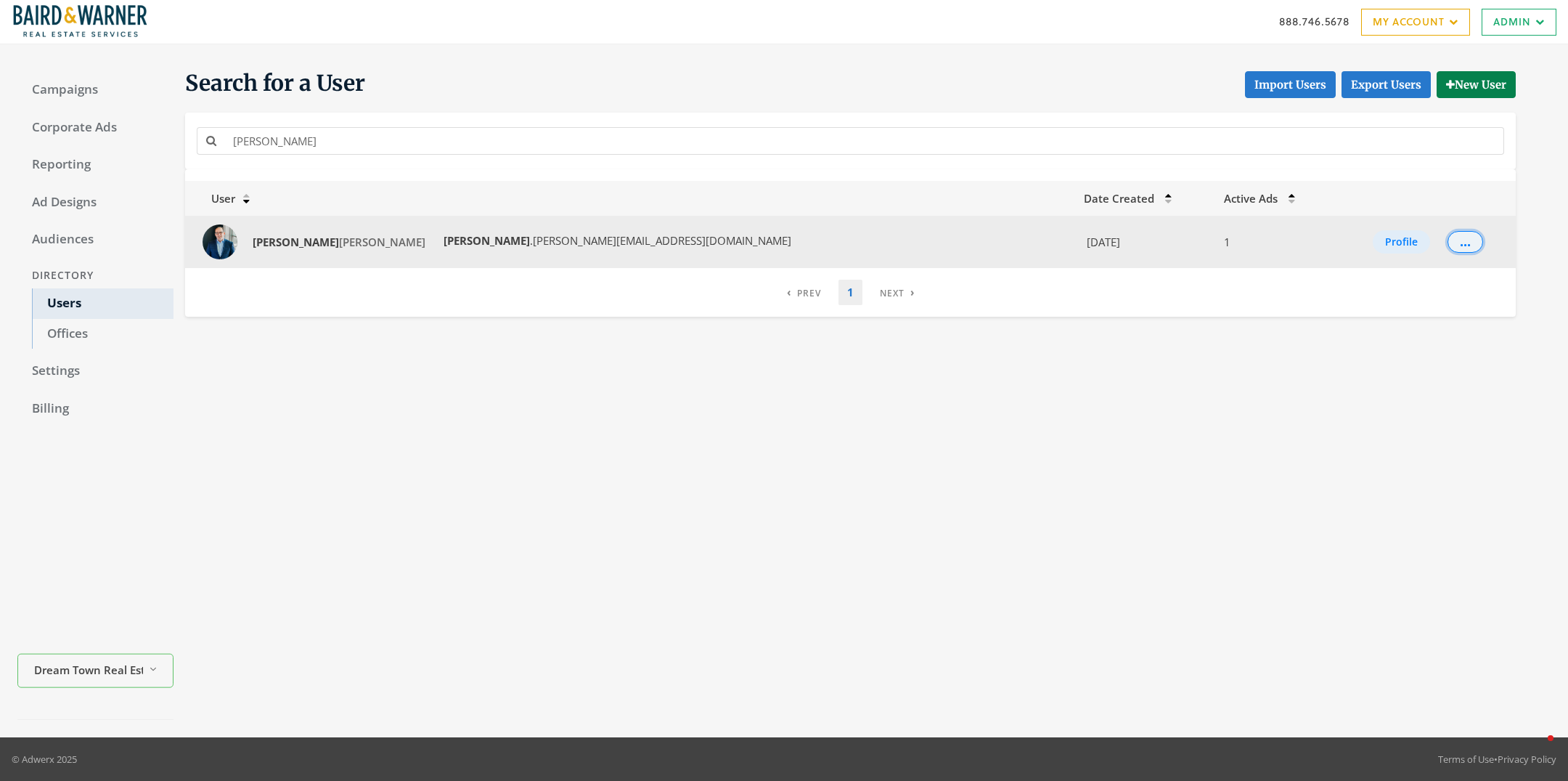
click at [1448, 242] on button "..." at bounding box center [1466, 242] width 36 height 22
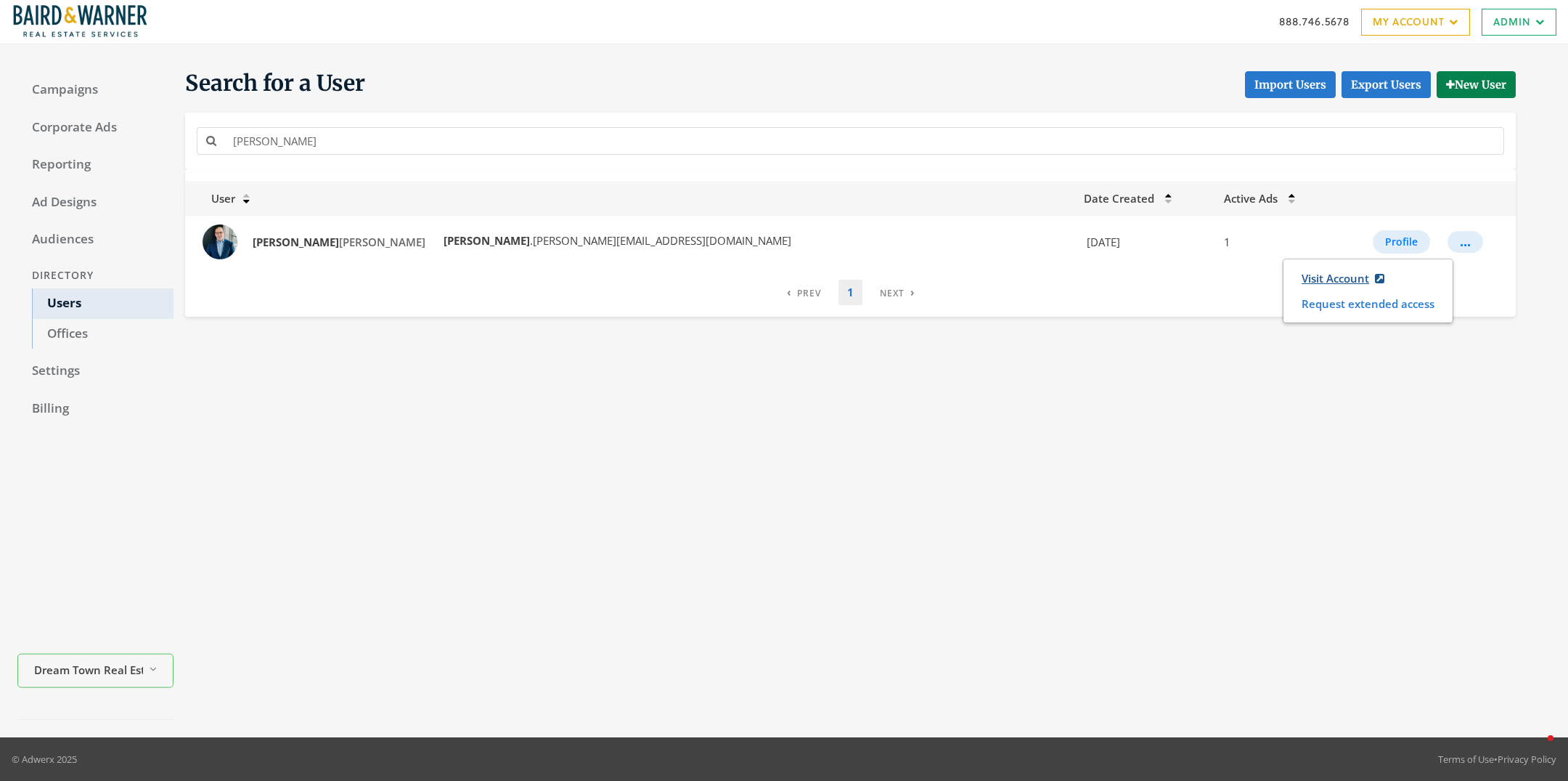
click at [1302, 274] on link "Visit Account" at bounding box center [1343, 278] width 101 height 27
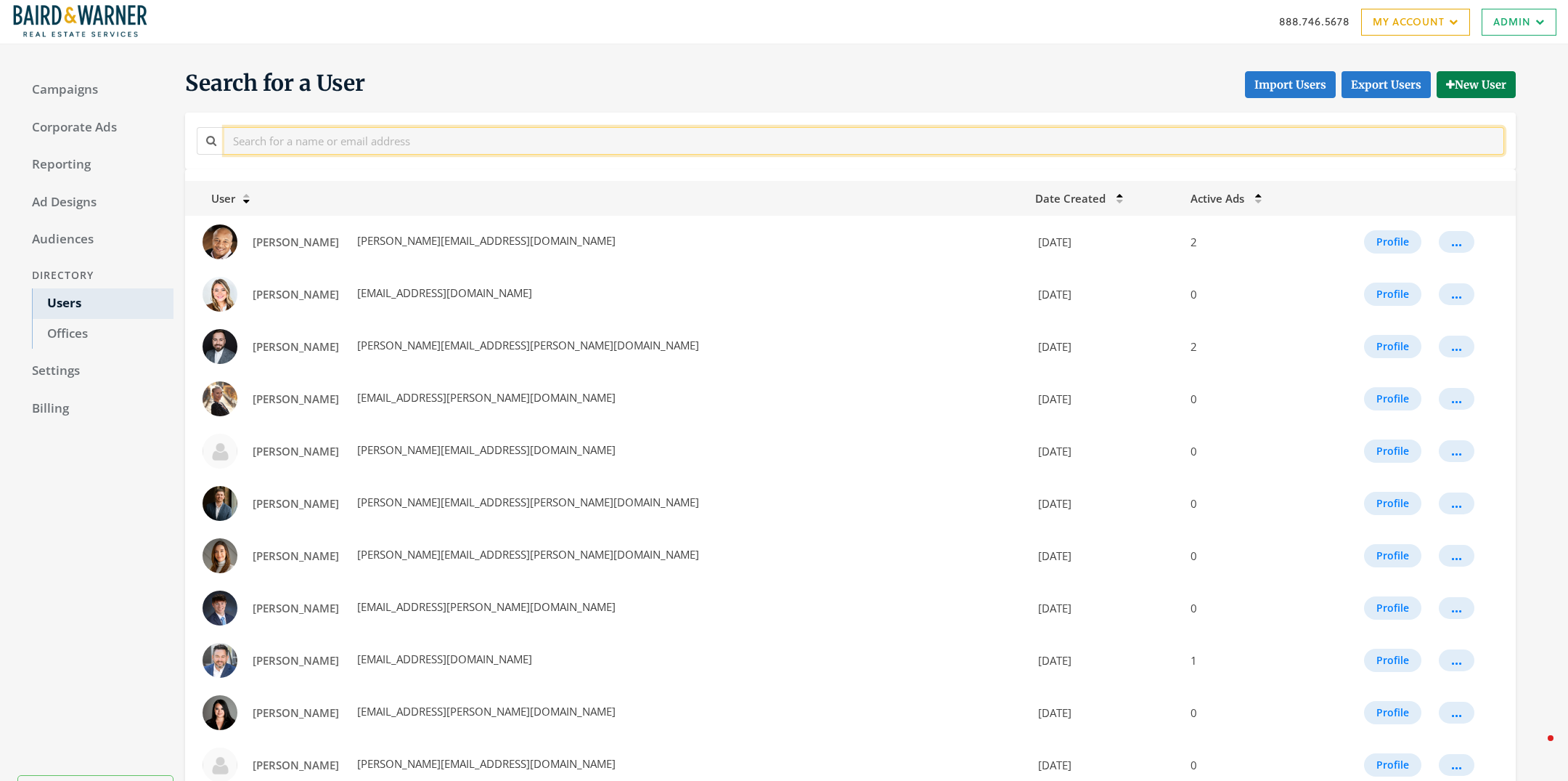
click at [362, 153] on input "text" at bounding box center [863, 140] width 1280 height 27
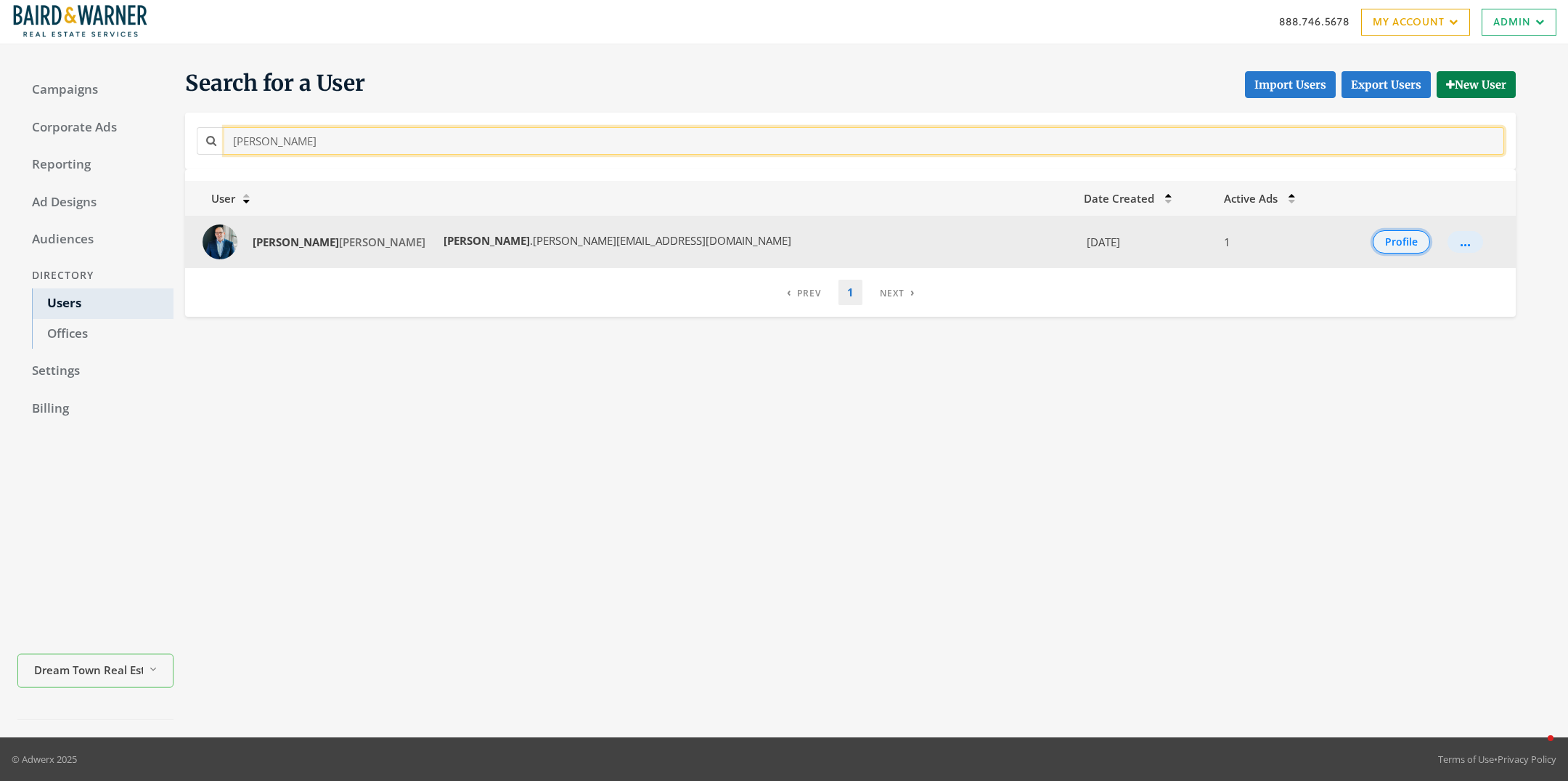
type input "[PERSON_NAME]"
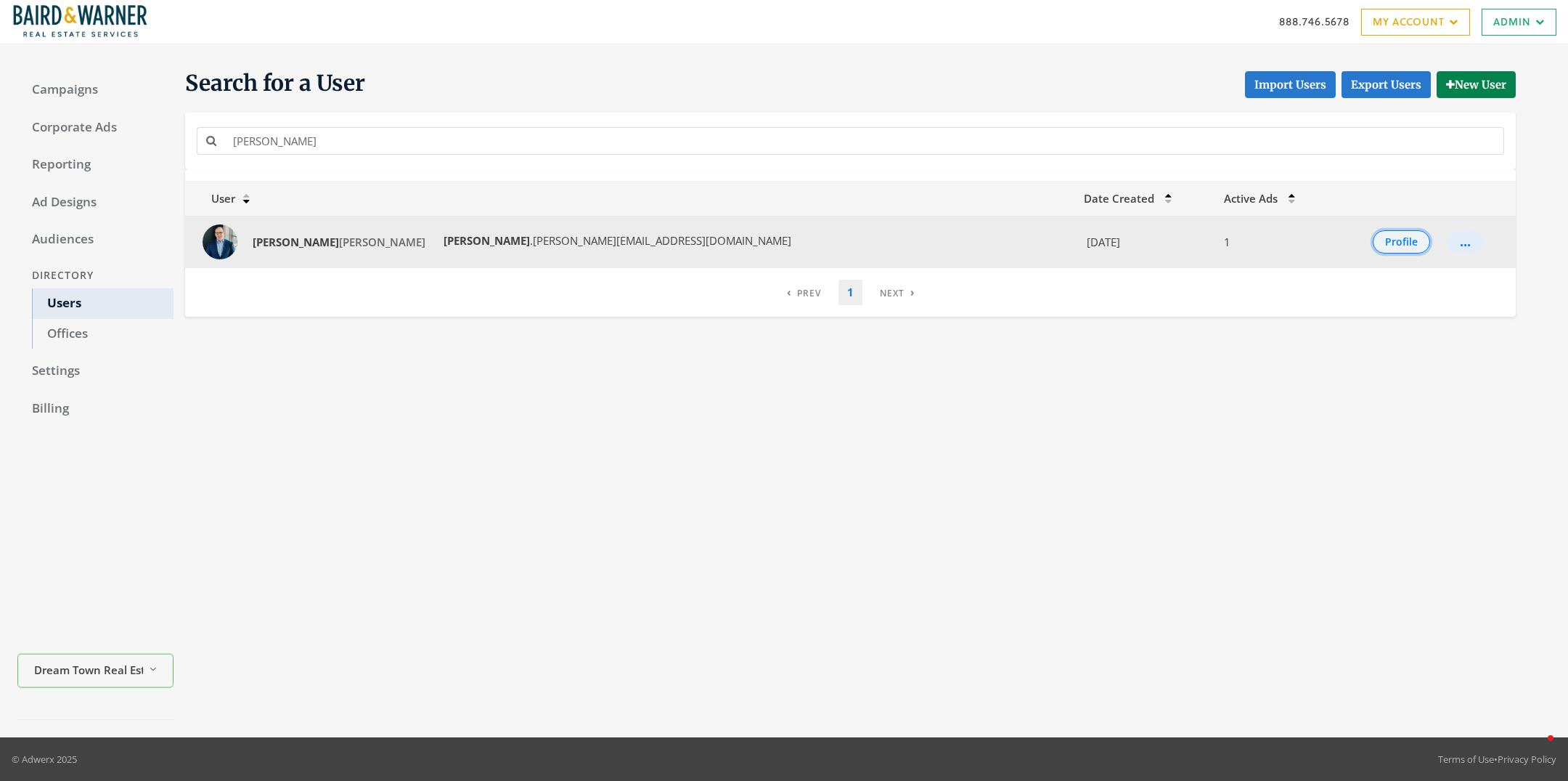
click at [1373, 239] on button "Profile" at bounding box center [1401, 241] width 58 height 23
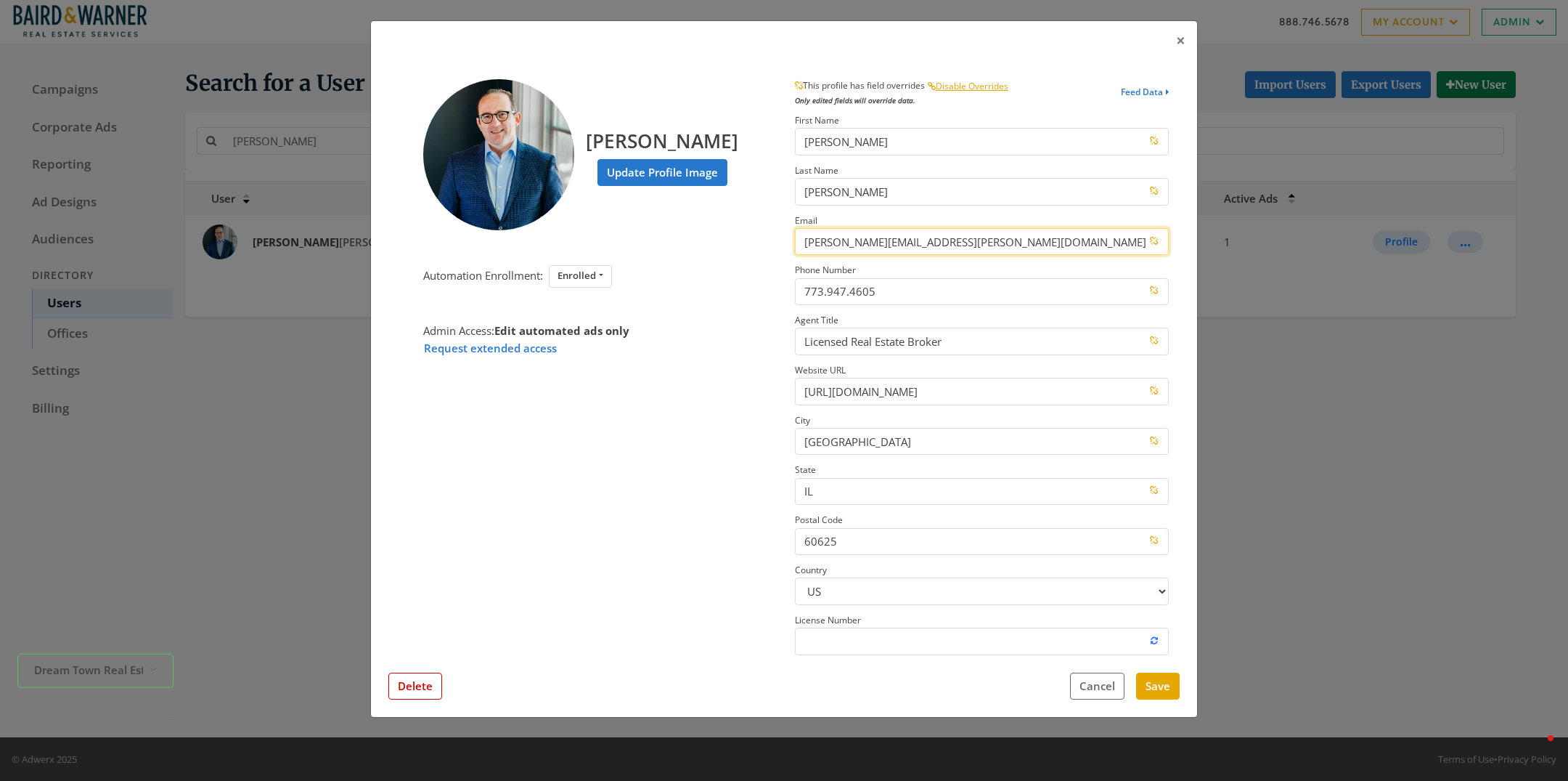
click at [857, 239] on input "[PERSON_NAME][EMAIL_ADDRESS][PERSON_NAME][DOMAIN_NAME]" at bounding box center [982, 242] width 374 height 27
click at [857, 239] on input "Randy.Romano@bairdwarner.com" at bounding box center [982, 242] width 374 height 27
paste input "dreamtown"
type input "Randy.Romano@dreamtown.com"
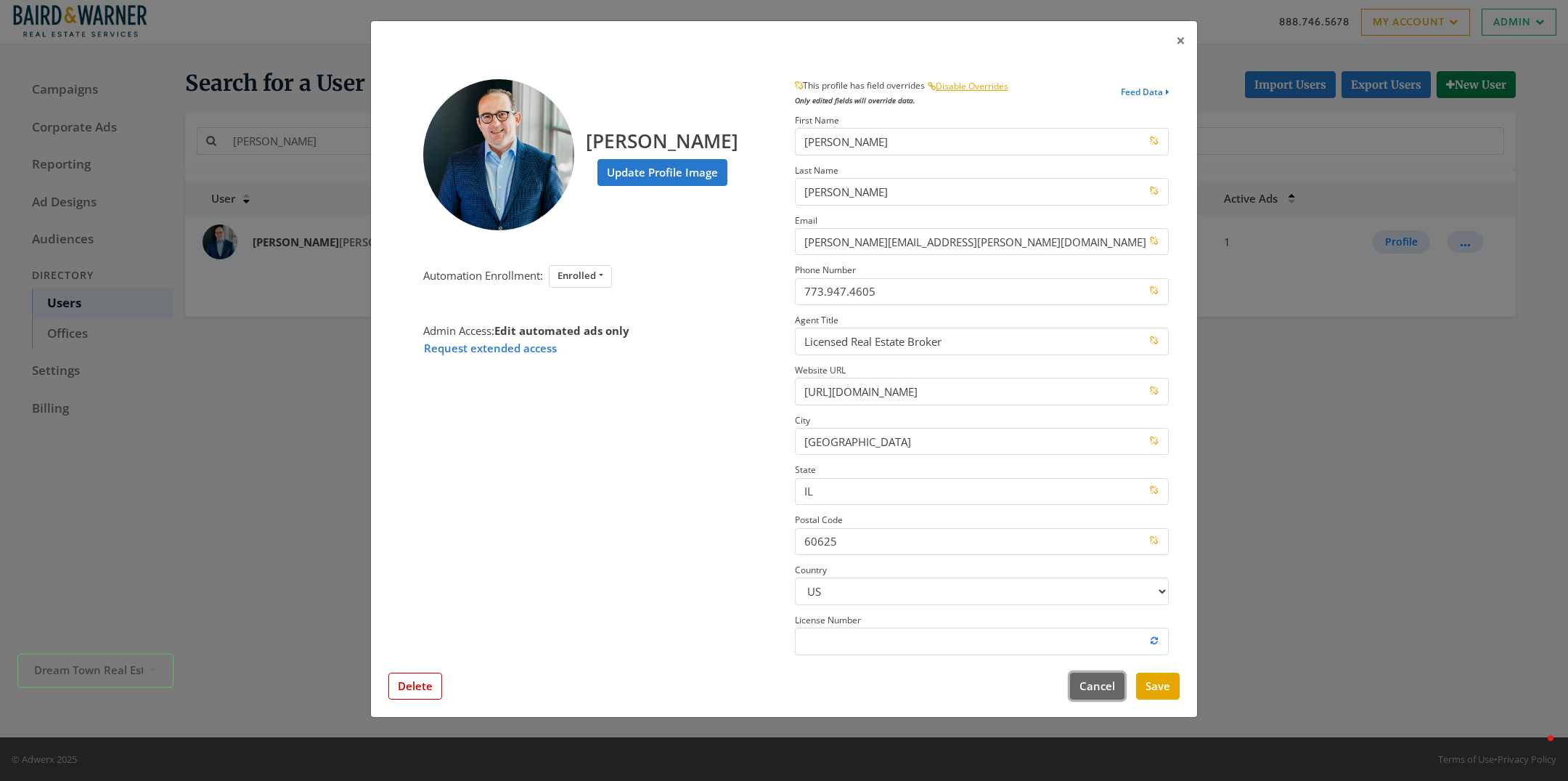
click at [1092, 685] on button "Cancel" at bounding box center [1097, 686] width 54 height 27
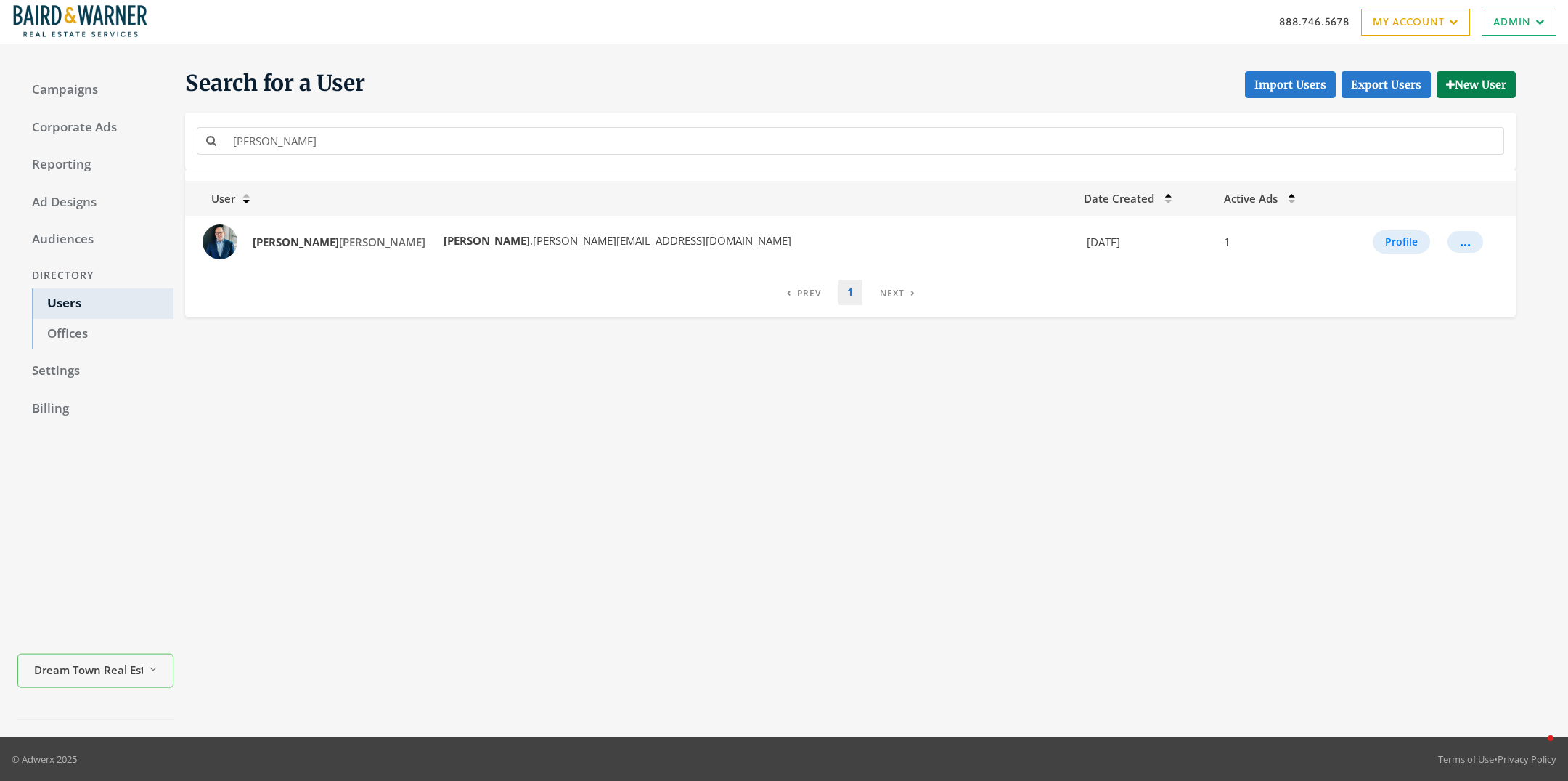
click at [853, 472] on div "Search for a User Import Users Export Users New User [PERSON_NAME] User Date Cr…" at bounding box center [862, 391] width 1377 height 658
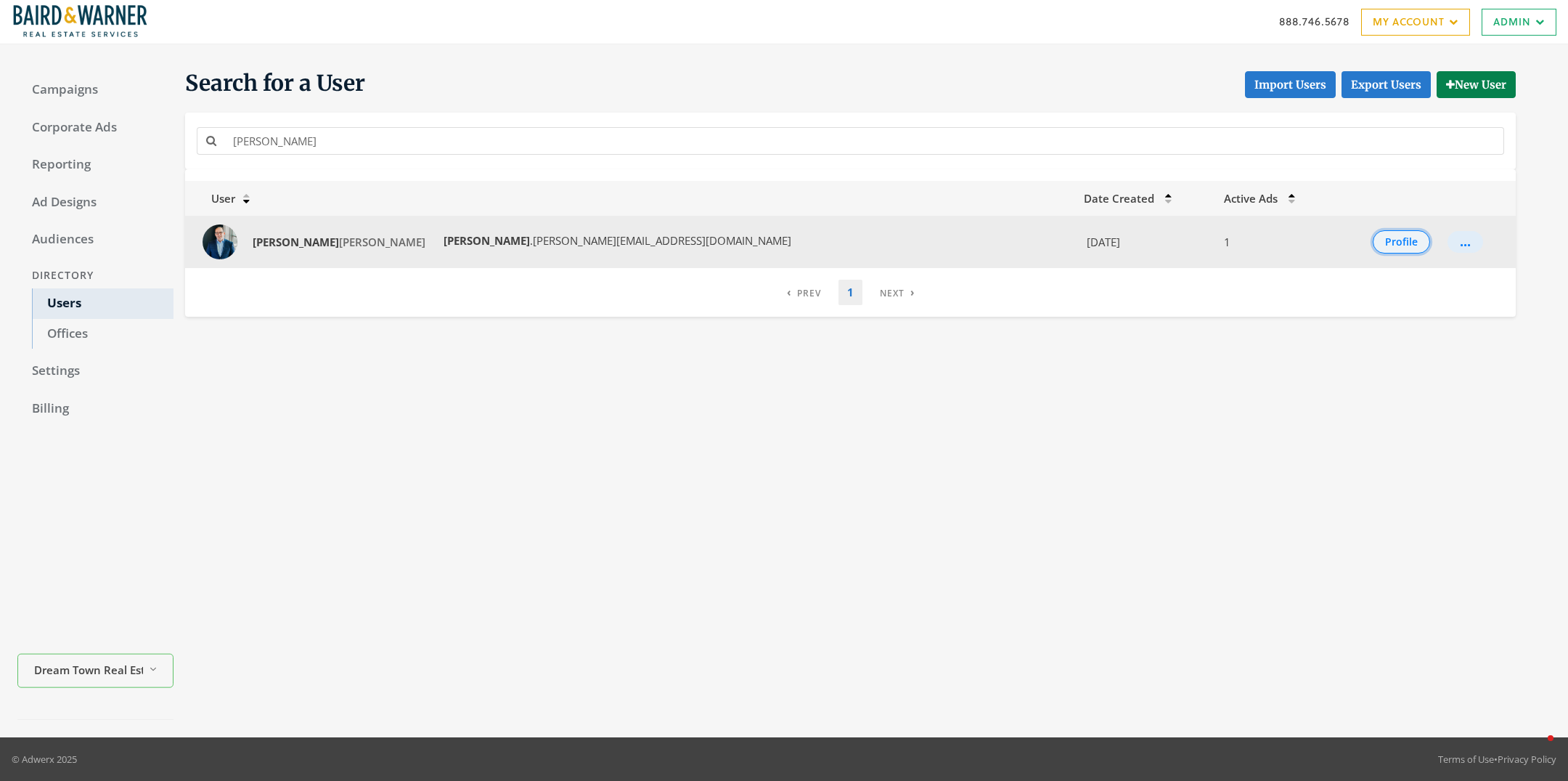
click at [1373, 247] on button "Profile" at bounding box center [1401, 241] width 58 height 23
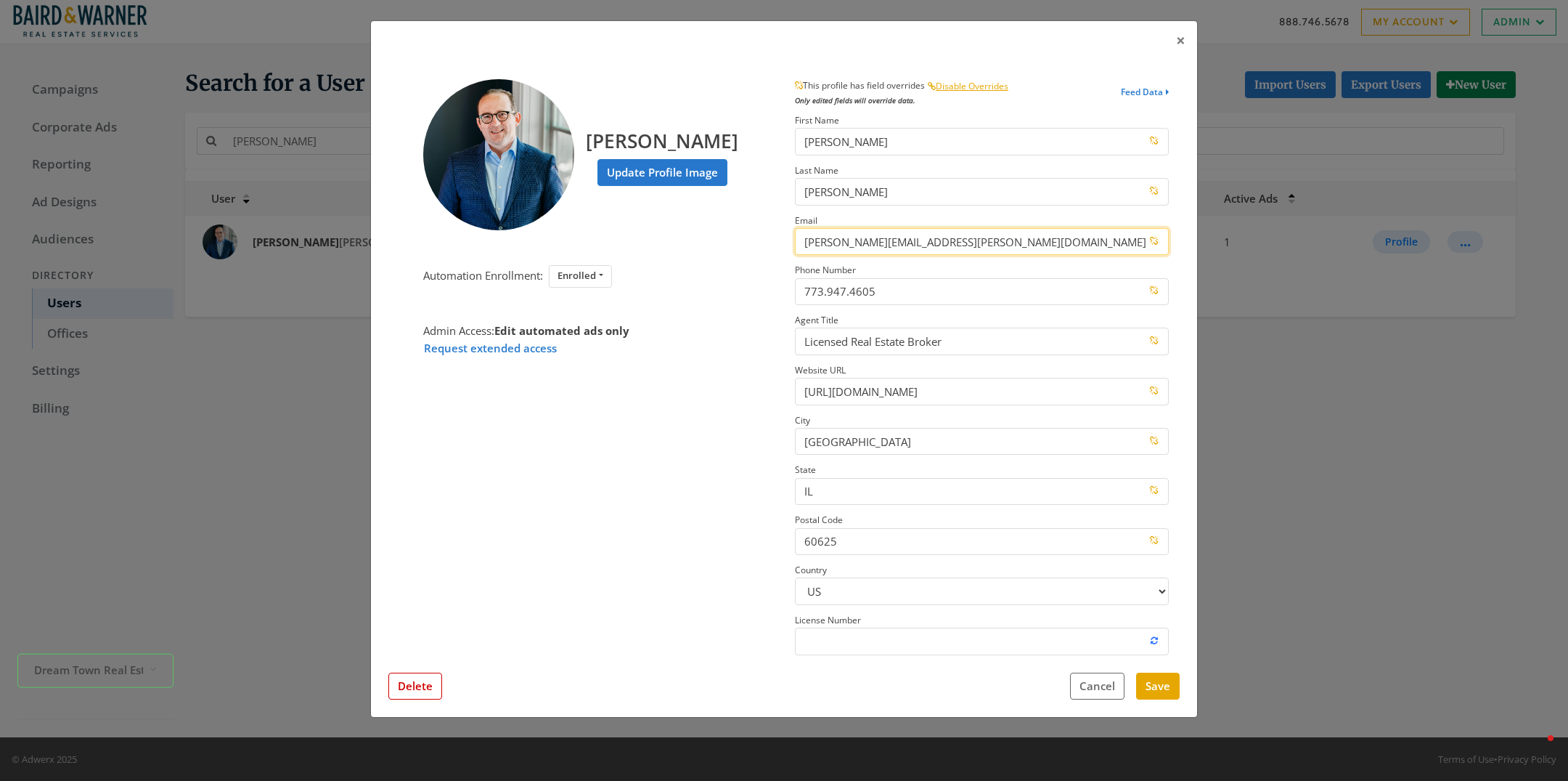
click at [913, 243] on input "Randy.Romano@bairdwarner.com" at bounding box center [982, 242] width 374 height 27
paste input "dreamtown"
type input "Randy.Romano@dreamtown.com"
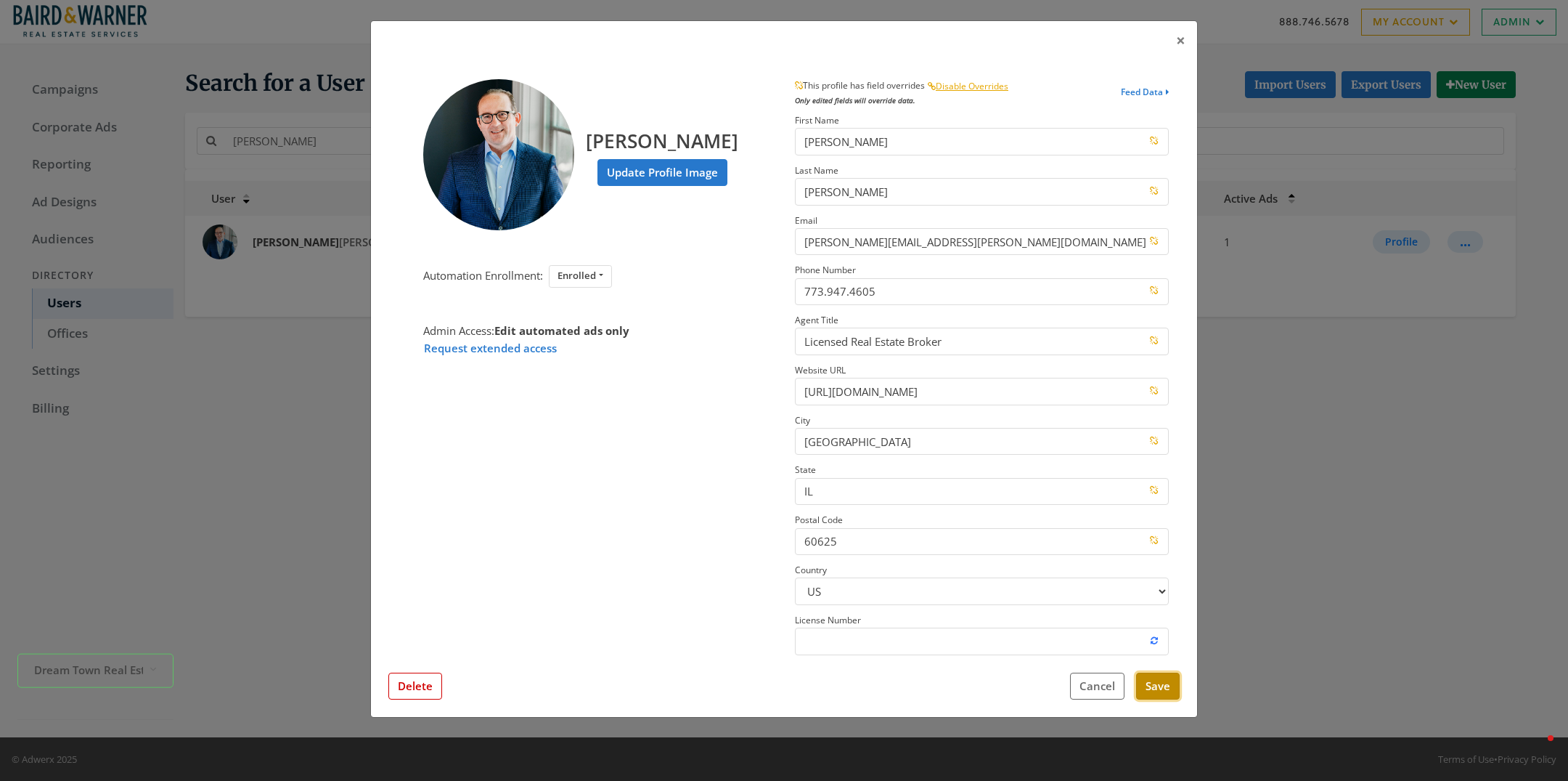
click at [1149, 689] on button "Save" at bounding box center [1158, 686] width 44 height 27
click at [1387, 512] on div "× Randy Romano Update Profile Image Automation Enrollment: Enrolled Enrolled No…" at bounding box center [784, 390] width 1568 height 781
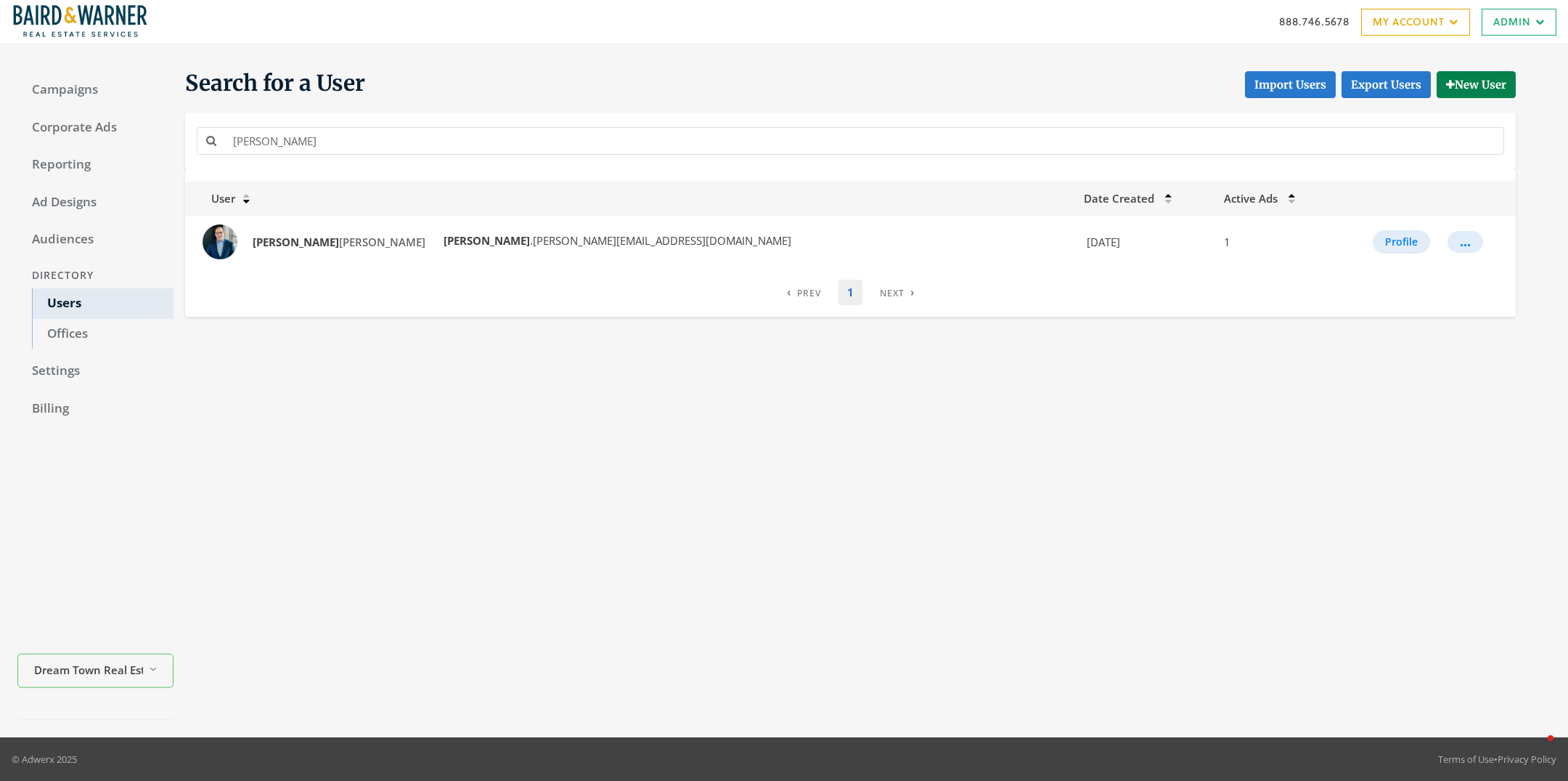
click at [715, 569] on div "Search for a User Import Users Export Users New User randy User Date Created Ac…" at bounding box center [862, 391] width 1377 height 658
